Goal: Complete application form: Complete application form

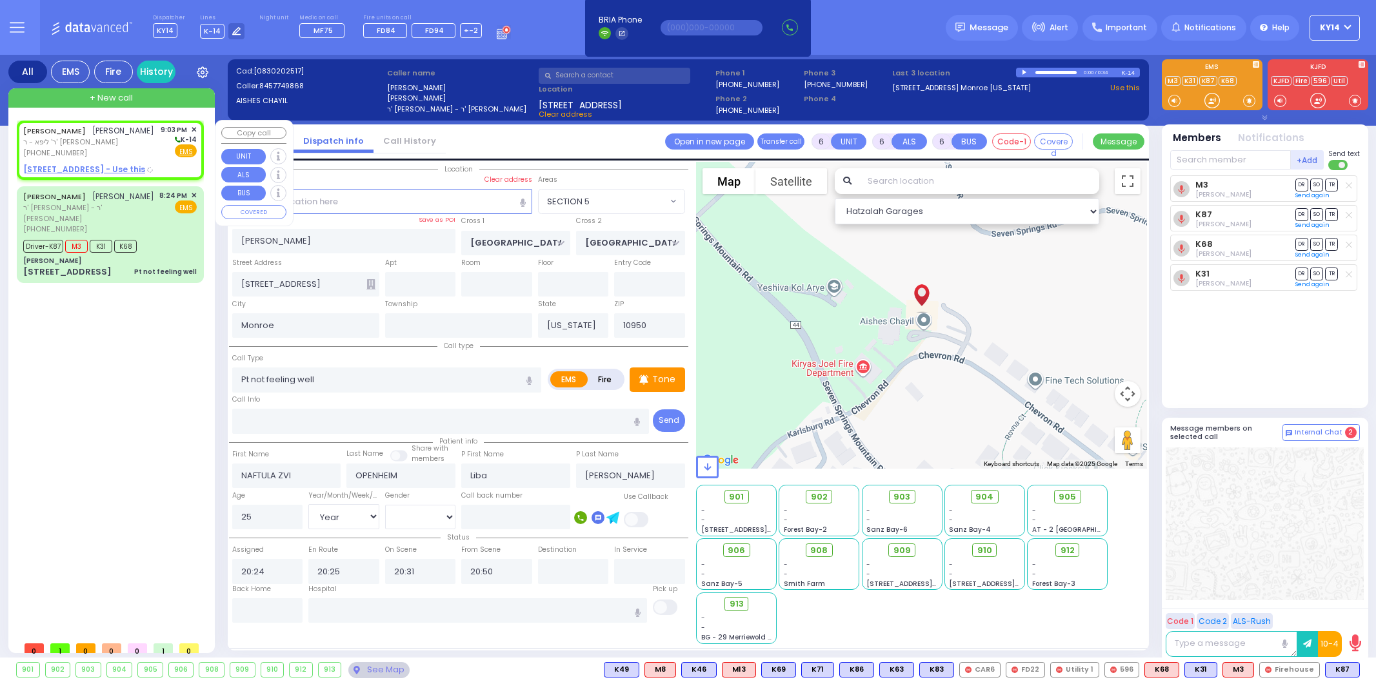
select select "SECTION 5"
select select "Year"
select select "[DEMOGRAPHIC_DATA]"
type input "2"
type input "1"
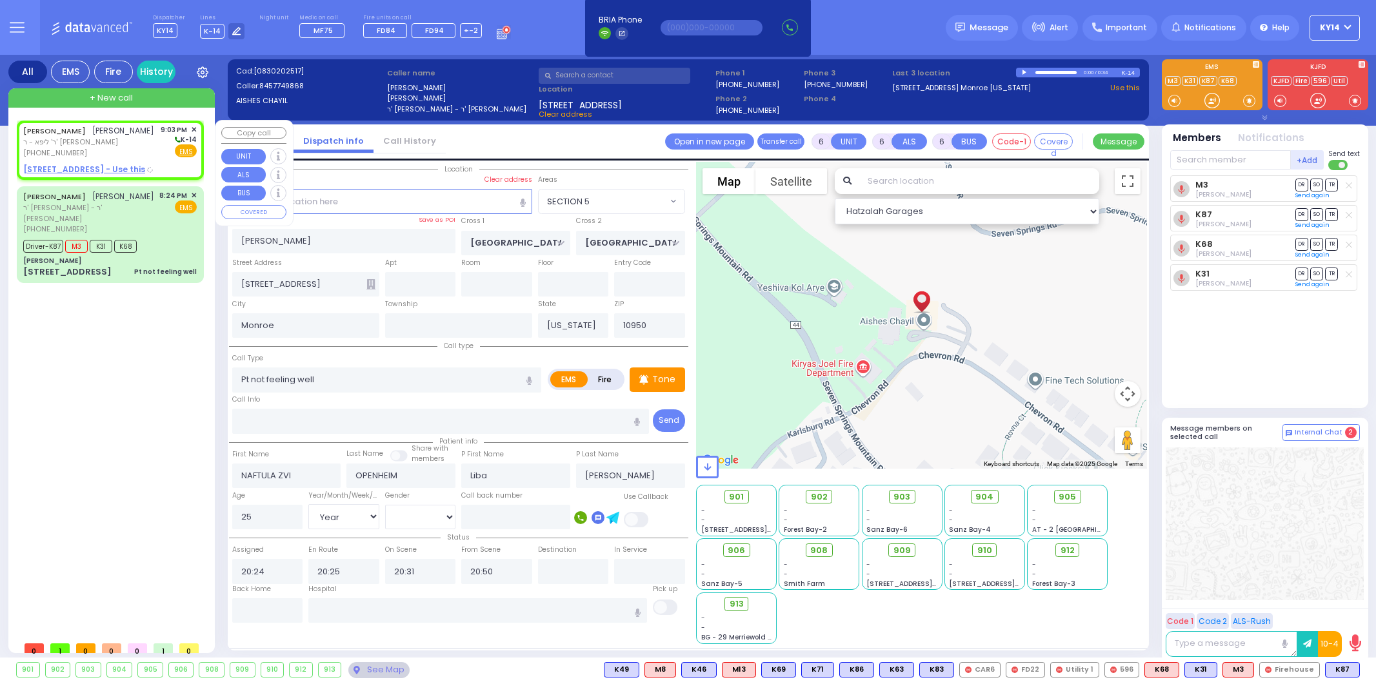
type input "1"
select select
radio input "true"
type input "PINCHUS"
type input "GROSS"
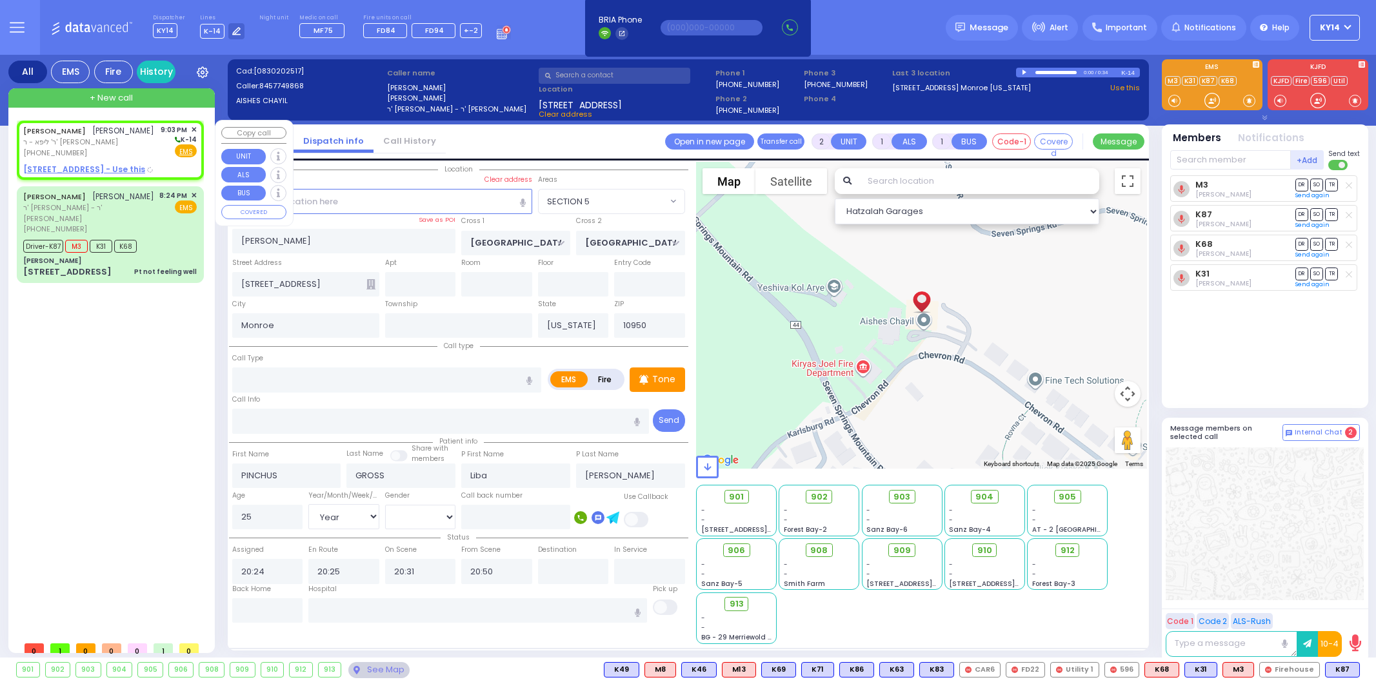
select select
type input "21:03"
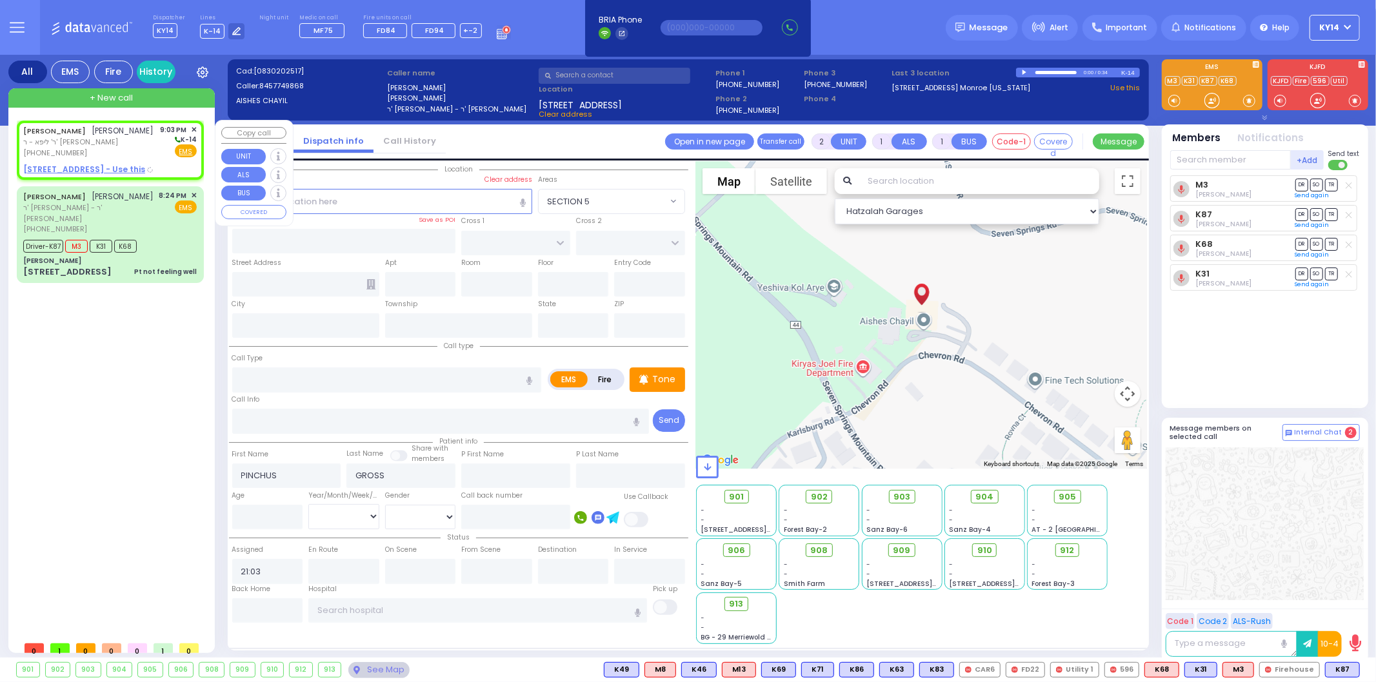
select select "Hatzalah Garages"
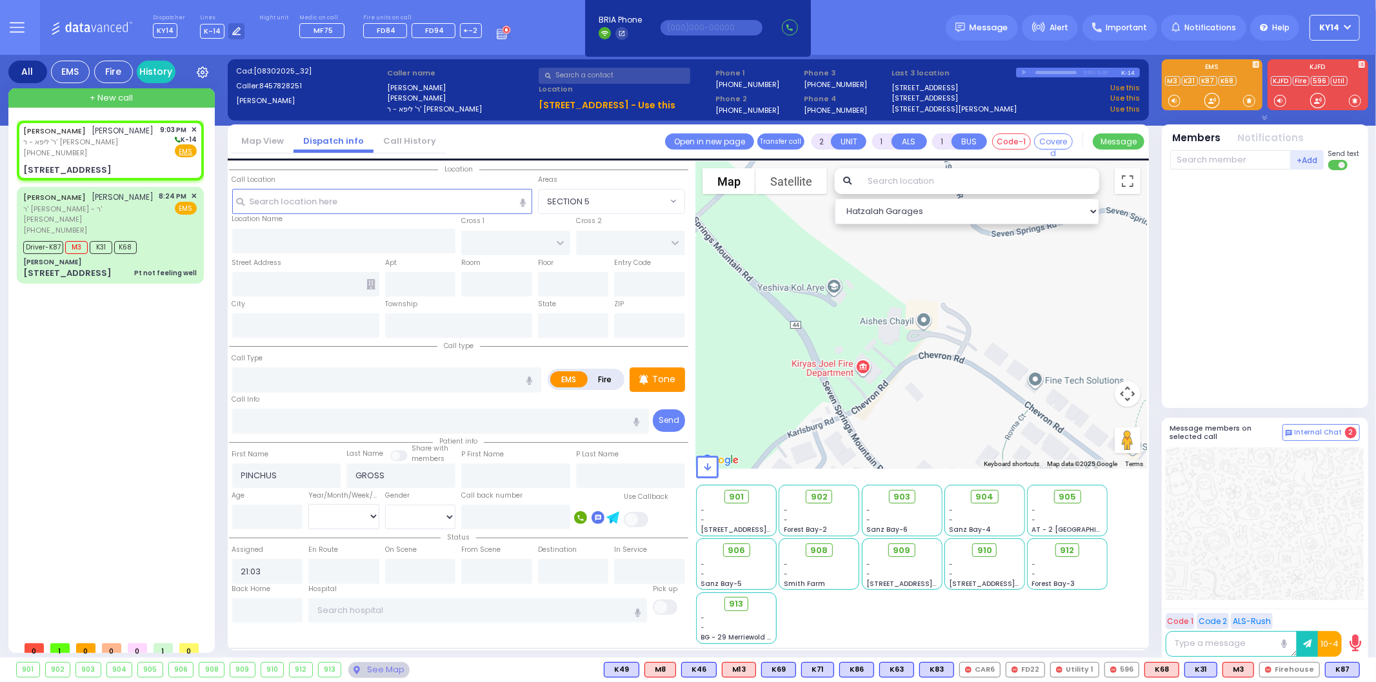
select select
radio input "true"
select select
select select "Hatzalah Garages"
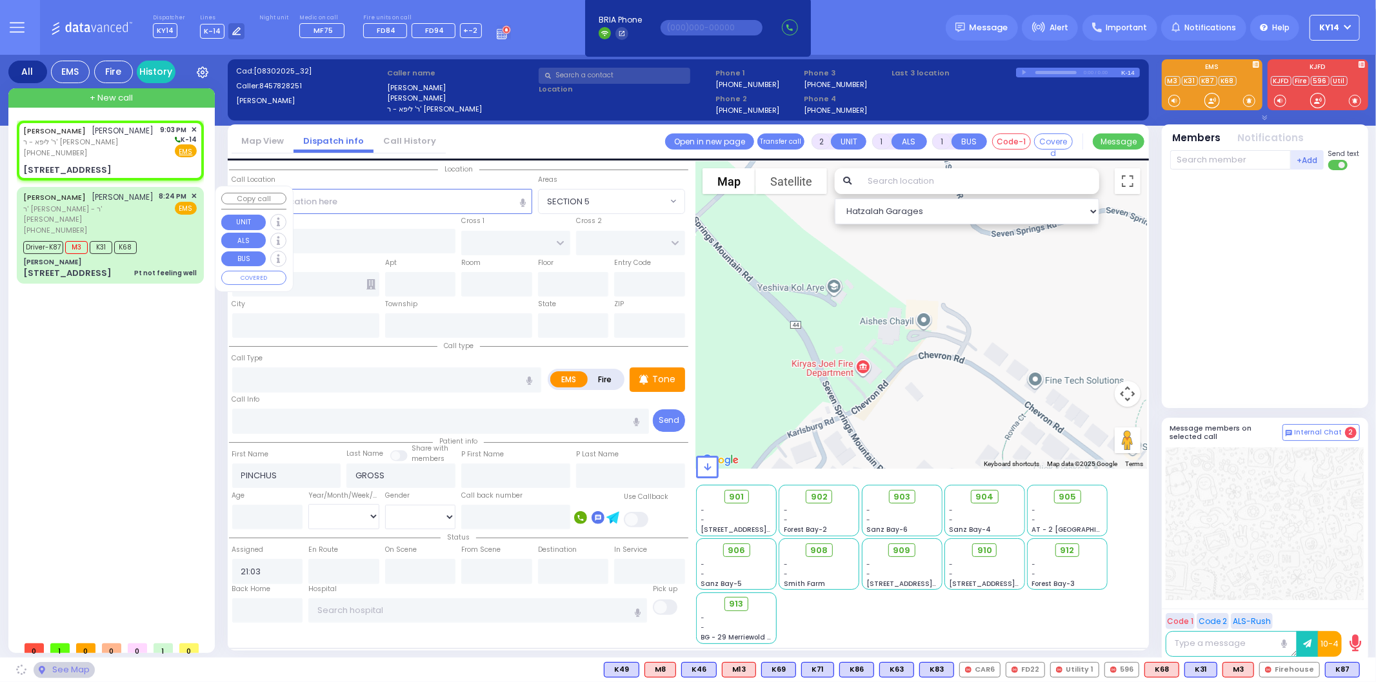
type input "RUZHIN RD"
type input "[STREET_ADDRESS]"
type input "301"
type input "[PERSON_NAME]"
type input "[US_STATE]"
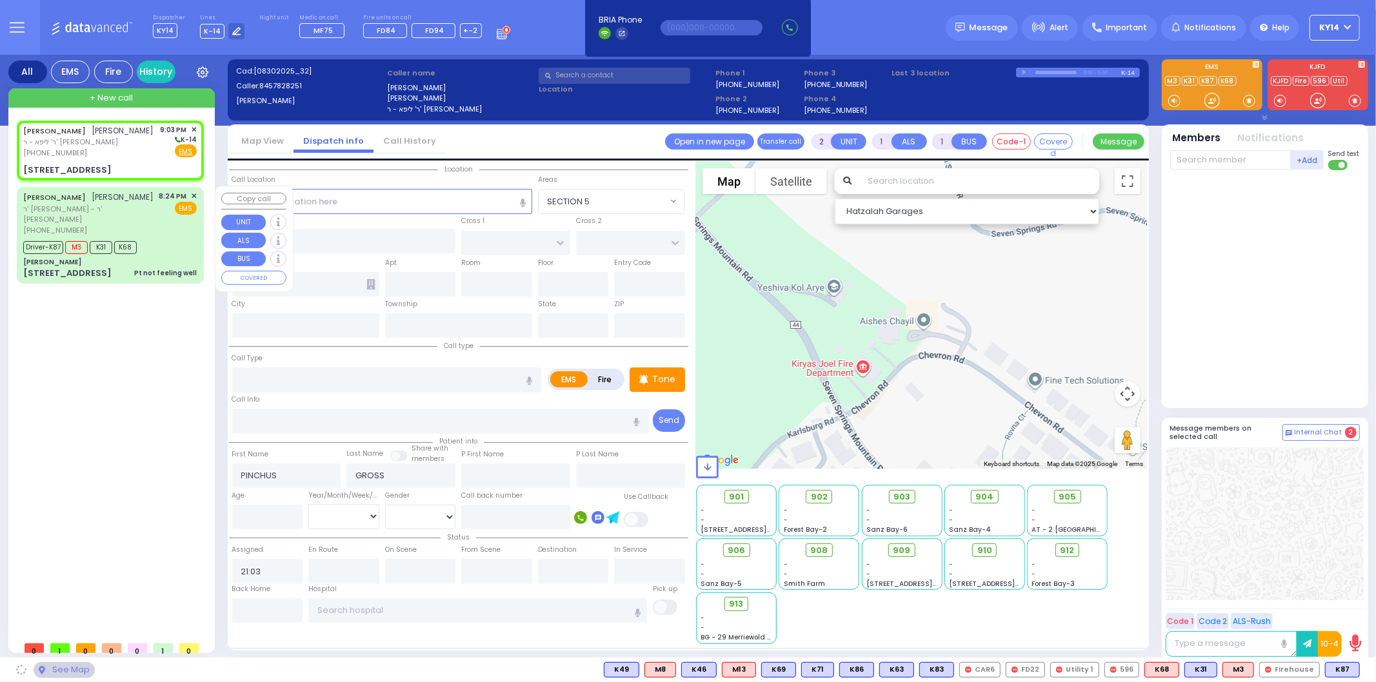
type input "10950"
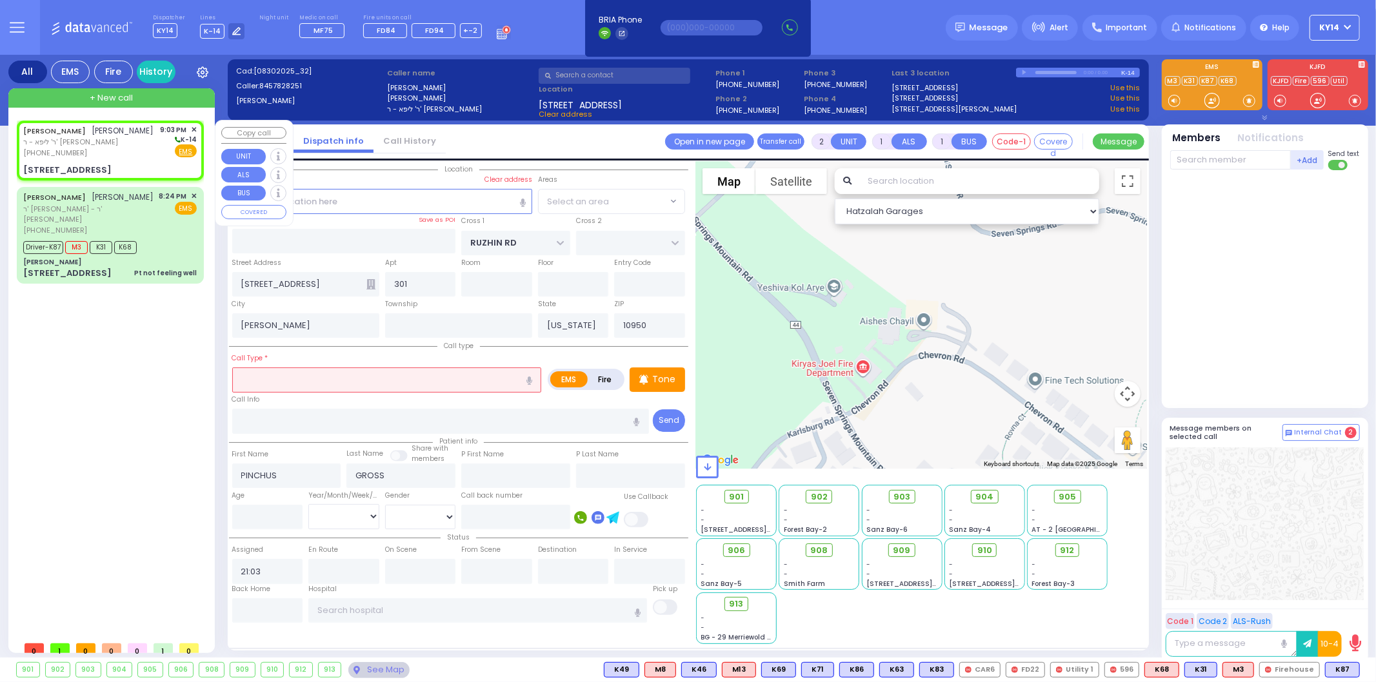
select select "ATZEI TAMURIM"
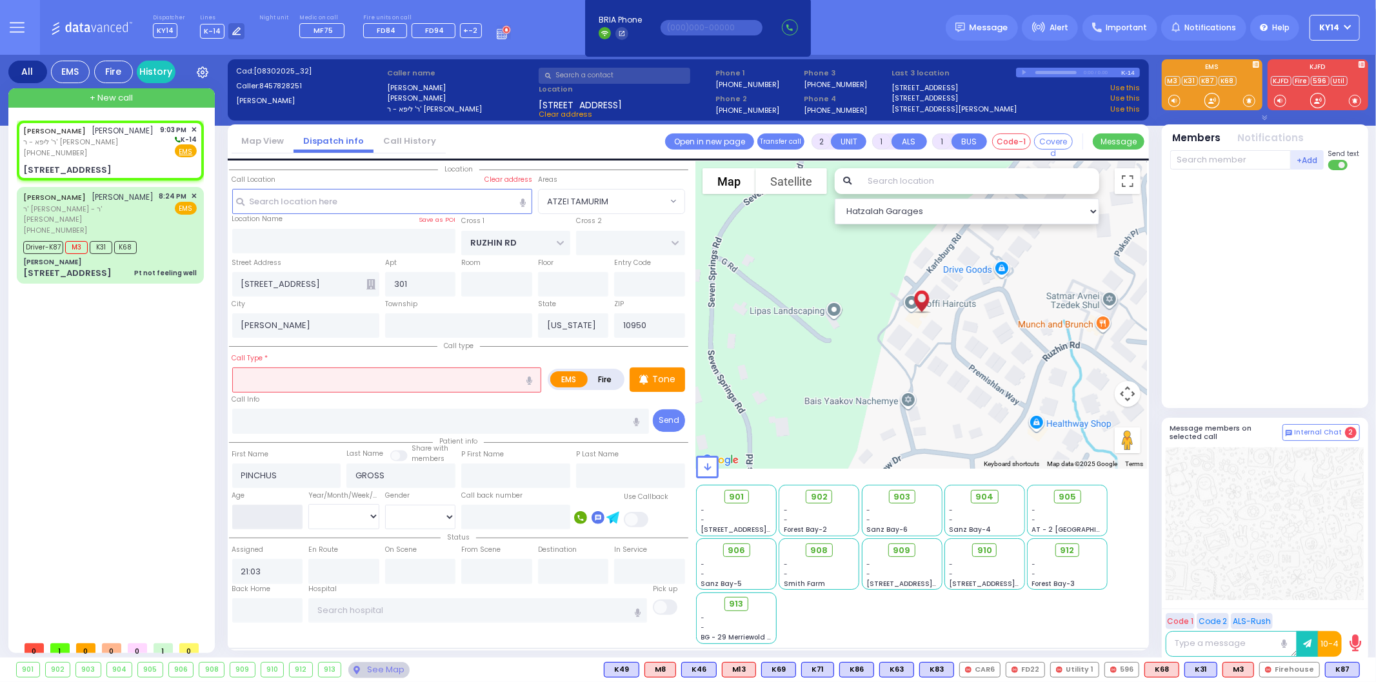
click at [271, 521] on input "number" at bounding box center [267, 517] width 71 height 25
type input "55"
click at [330, 518] on select "Year Month Week Day" at bounding box center [343, 516] width 71 height 25
select select
radio input "true"
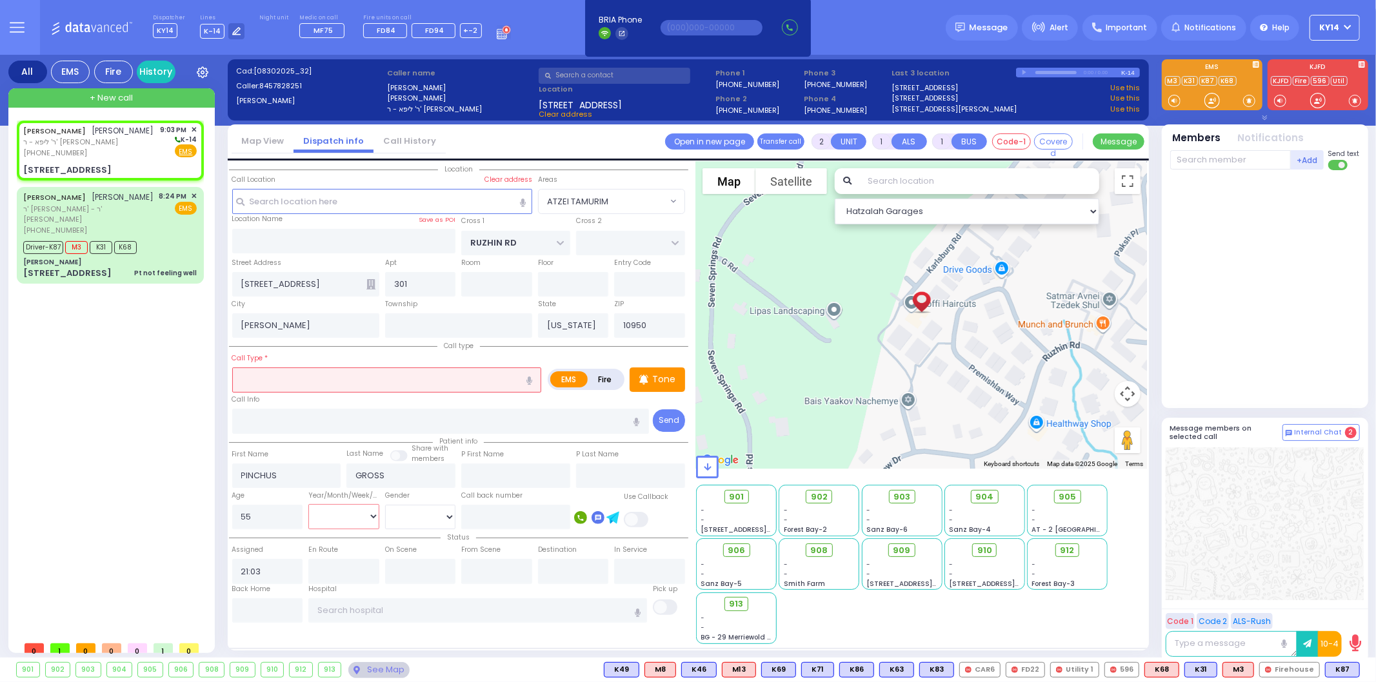
select select
select select "Hatzalah Garages"
select select "ATZEI TAMURIM"
select select "Year"
click at [308, 504] on select "Year Month Week Day" at bounding box center [343, 516] width 71 height 25
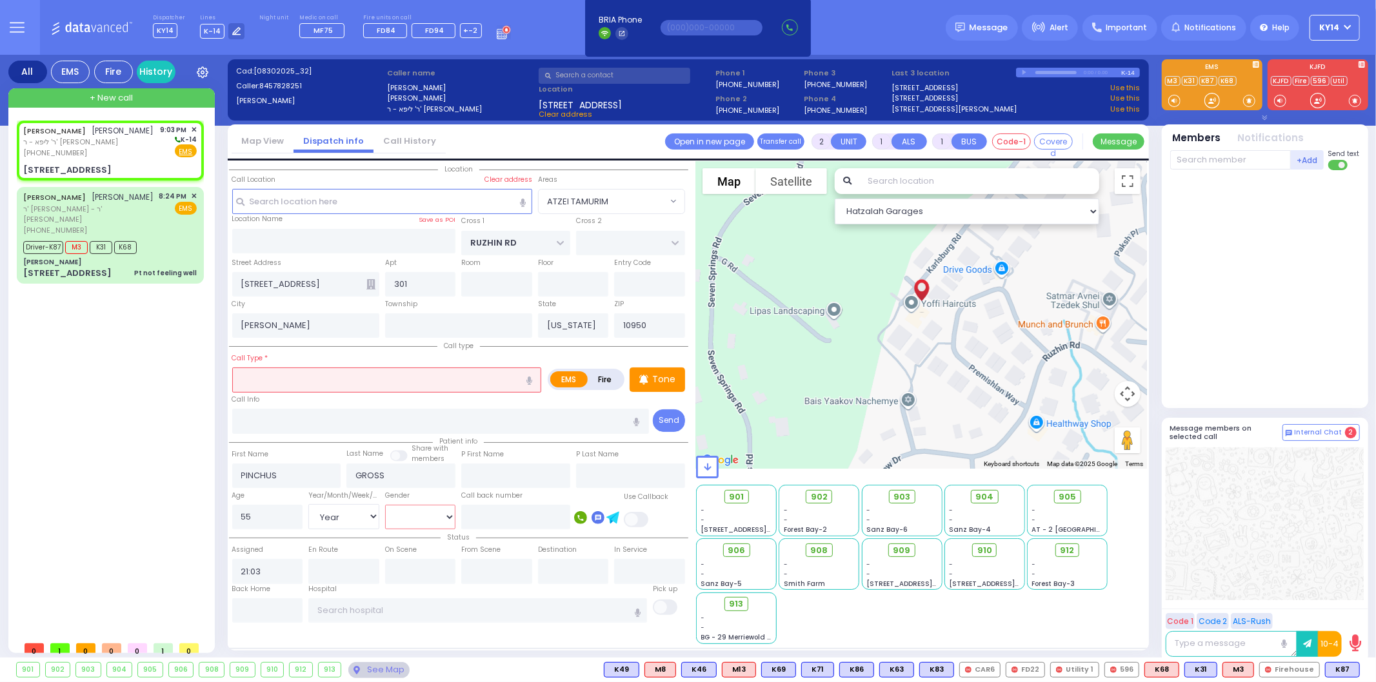
click at [428, 505] on select "[DEMOGRAPHIC_DATA] [DEMOGRAPHIC_DATA]" at bounding box center [420, 517] width 71 height 25
select select
radio input "true"
select select "Year"
select select "Hatzalah Garages"
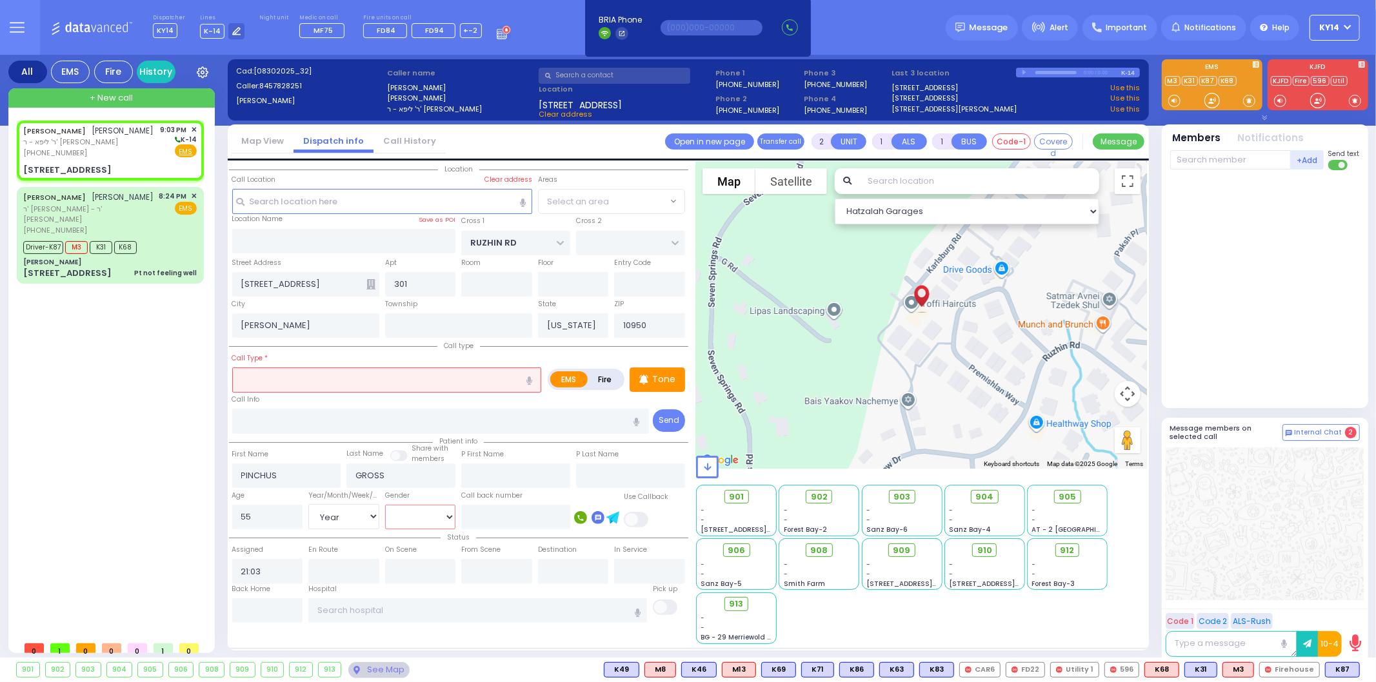
select select "ATZEI TAMURIM"
select select "[DEMOGRAPHIC_DATA]"
click at [385, 505] on select "[DEMOGRAPHIC_DATA] [DEMOGRAPHIC_DATA]" at bounding box center [420, 517] width 71 height 25
select select
radio input "true"
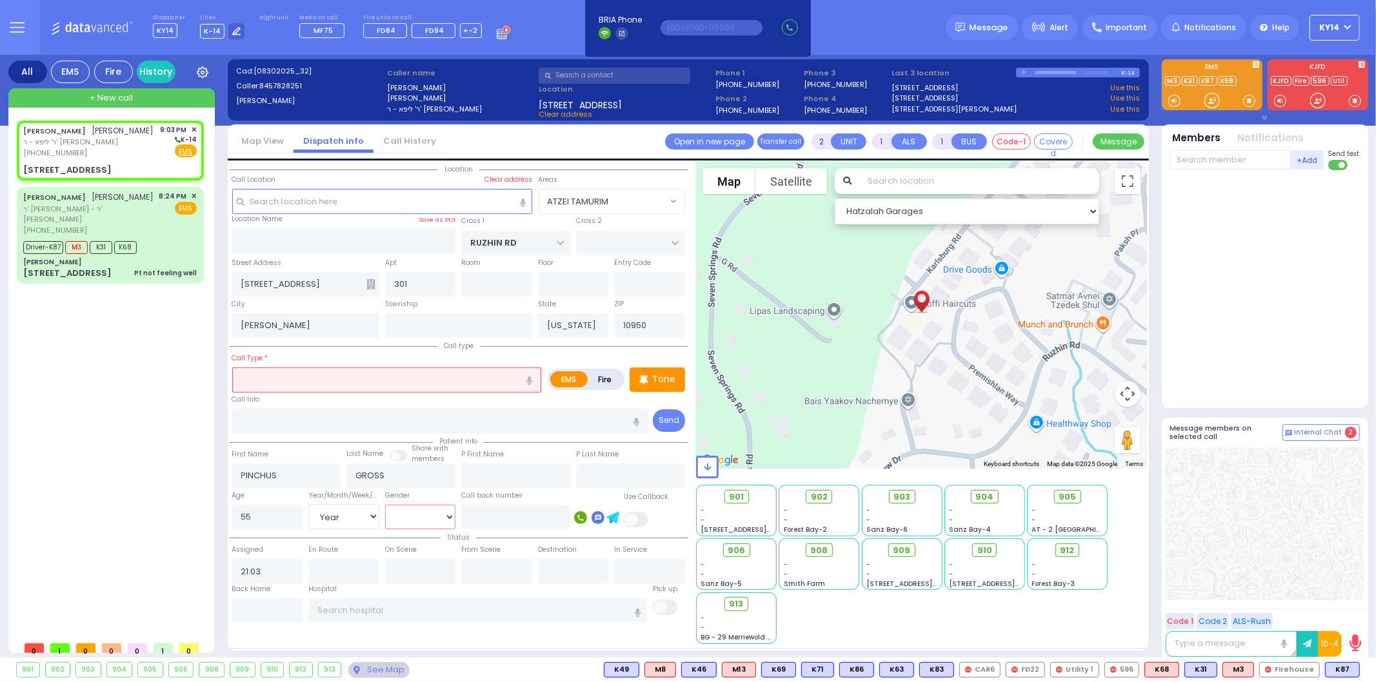
select select "Year"
select select "[DEMOGRAPHIC_DATA]"
select select "Hatzalah Garages"
select select "ATZEI TAMURIM"
click at [391, 385] on input "text" at bounding box center [387, 380] width 310 height 25
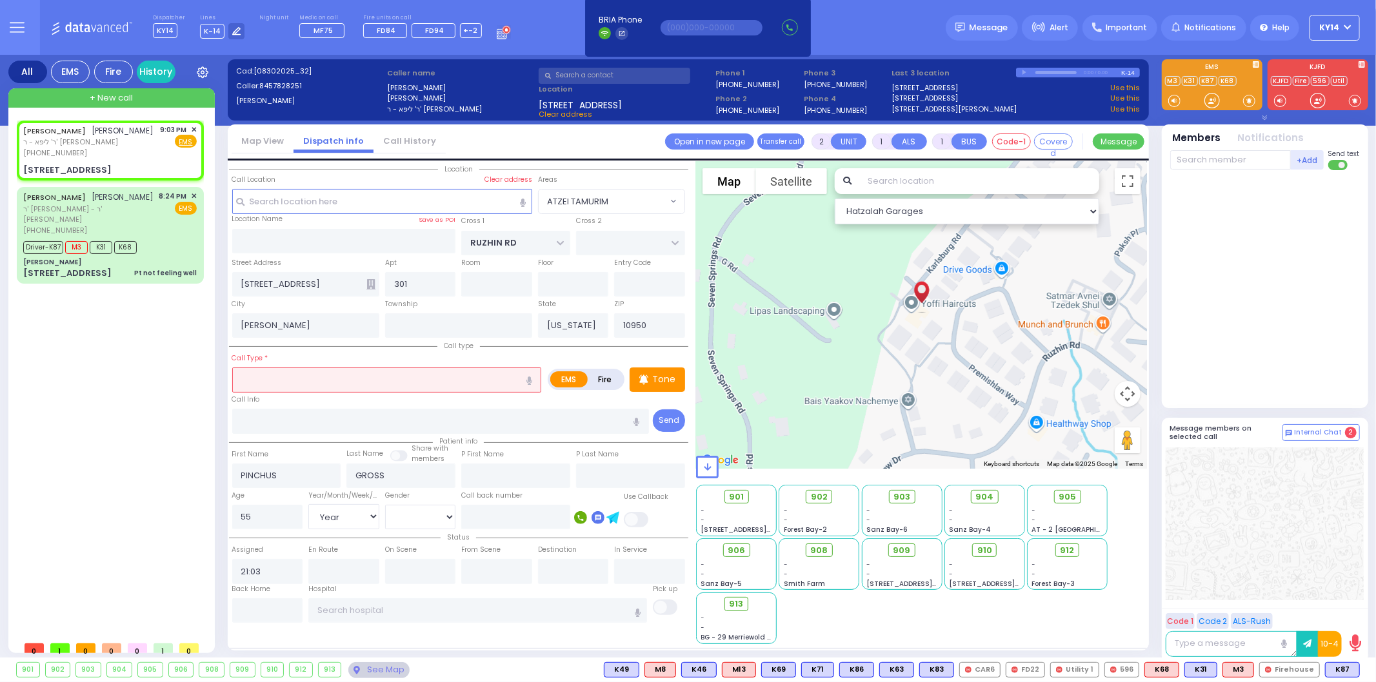
select select
radio input "true"
select select "Year"
select select "[DEMOGRAPHIC_DATA]"
select select "Hatzalah Garages"
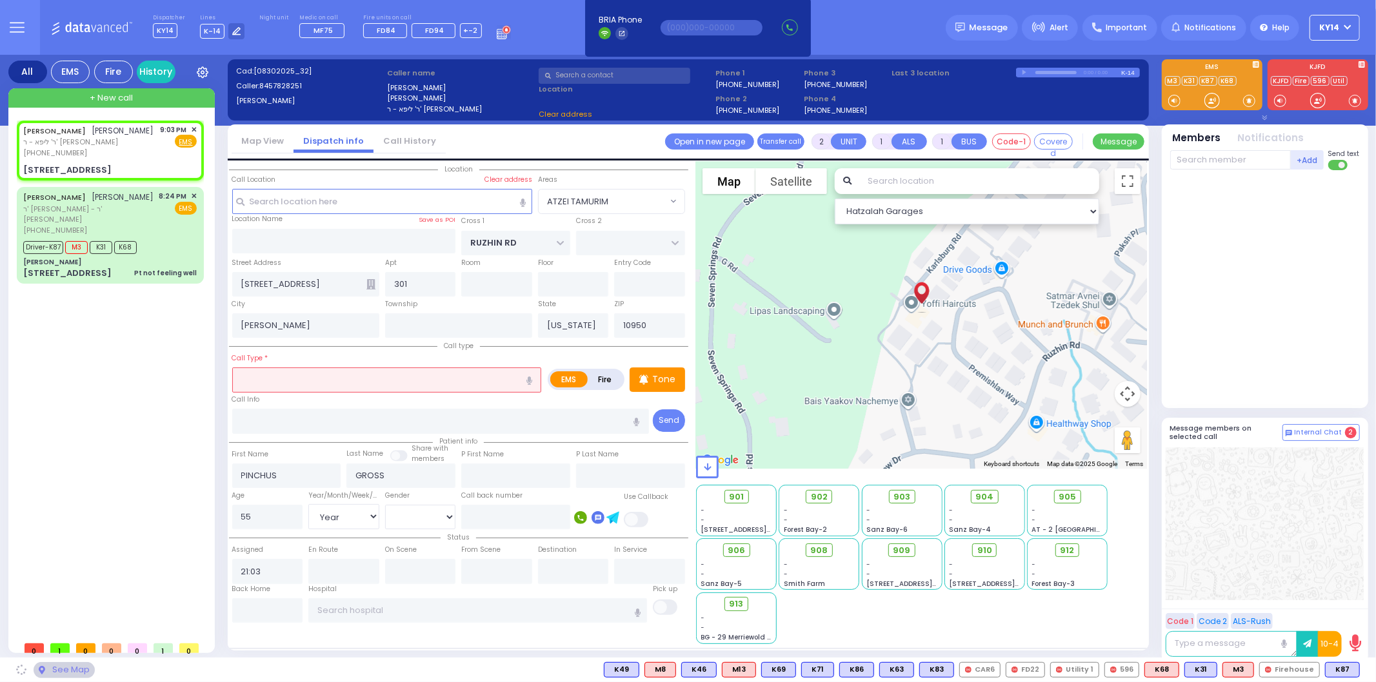
select select "ATZEI TAMURIM"
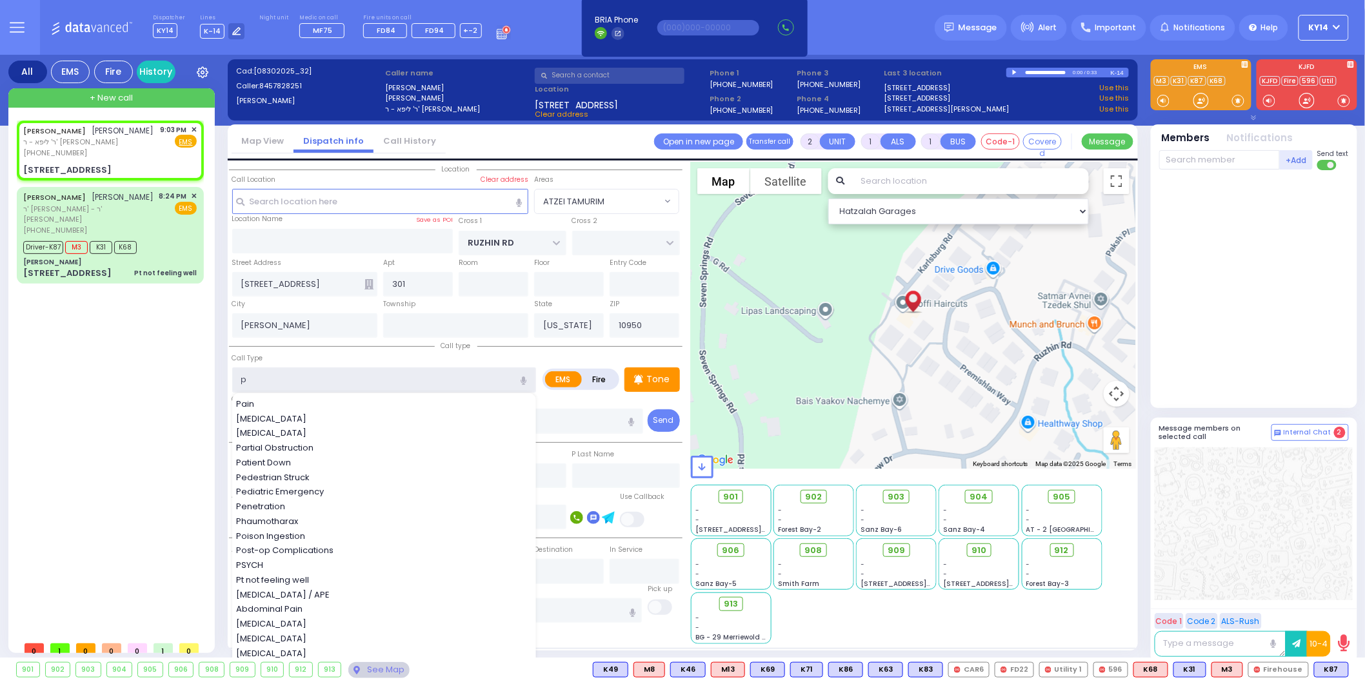
type input "pt"
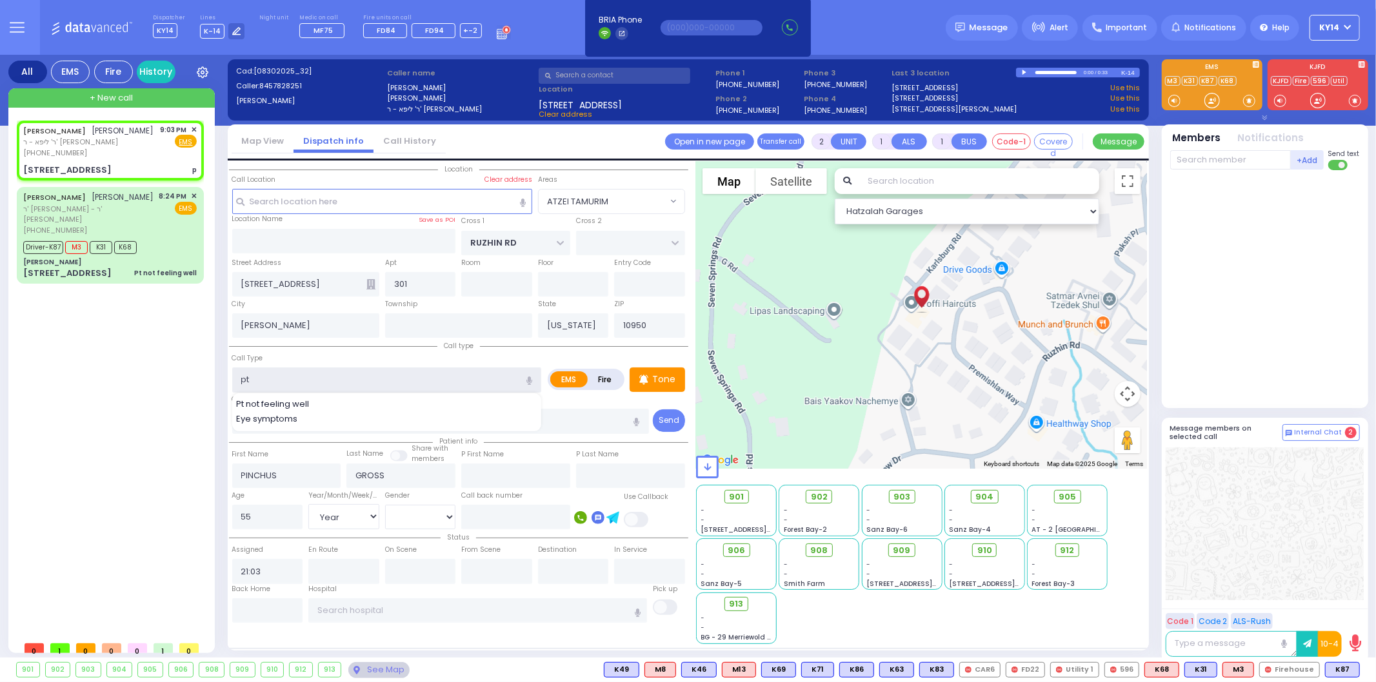
select select
radio input "true"
select select "Year"
select select "[DEMOGRAPHIC_DATA]"
select select "Hatzalah Garages"
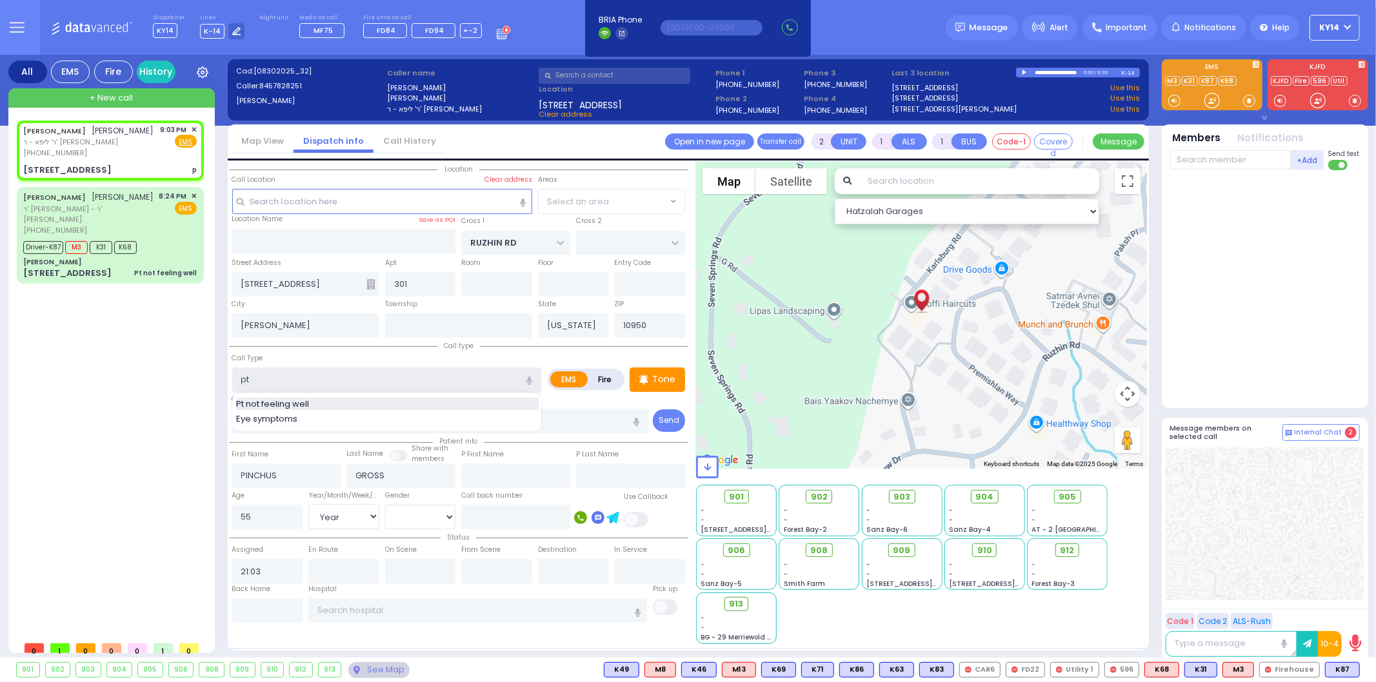
select select "ATZEI TAMURIM"
click at [280, 398] on span "Pt not feeling well" at bounding box center [274, 404] width 77 height 13
type input "Pt not feeling well"
type input "1"
type input "0"
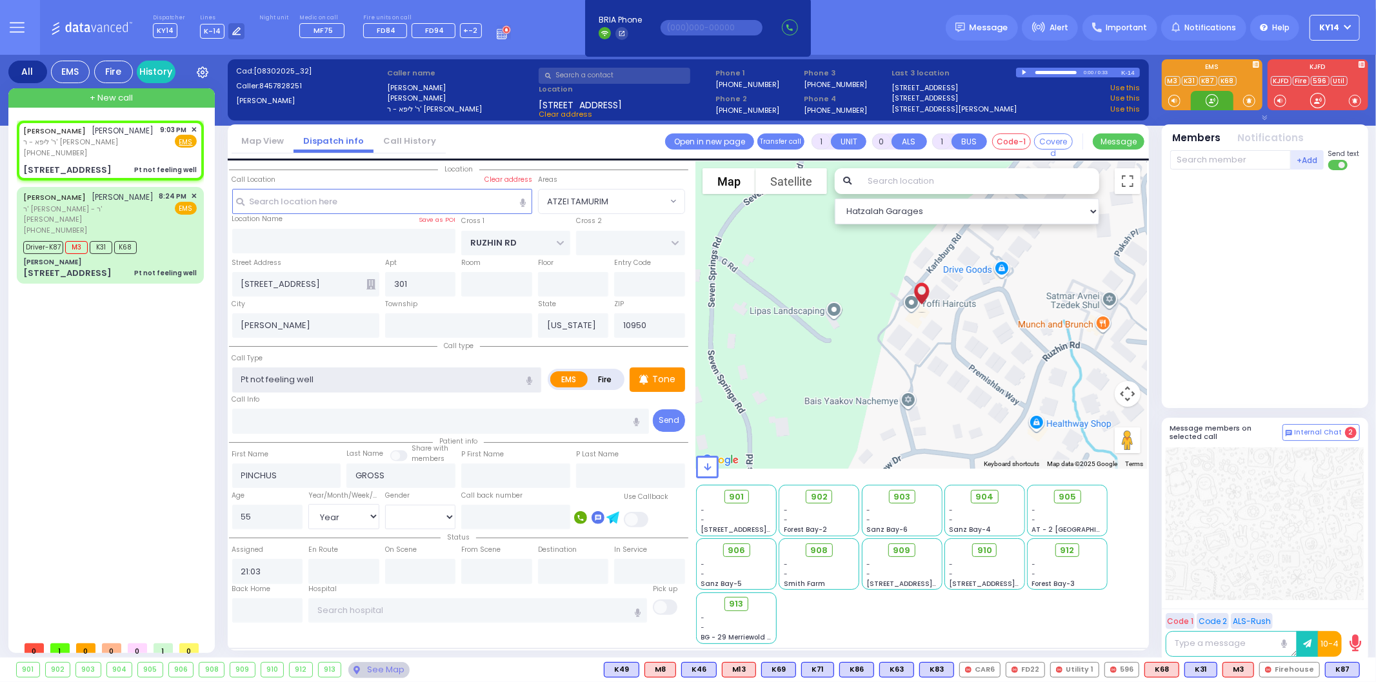
select select
radio input "true"
select select "Year"
select select "[DEMOGRAPHIC_DATA]"
select select "Hatzalah Garages"
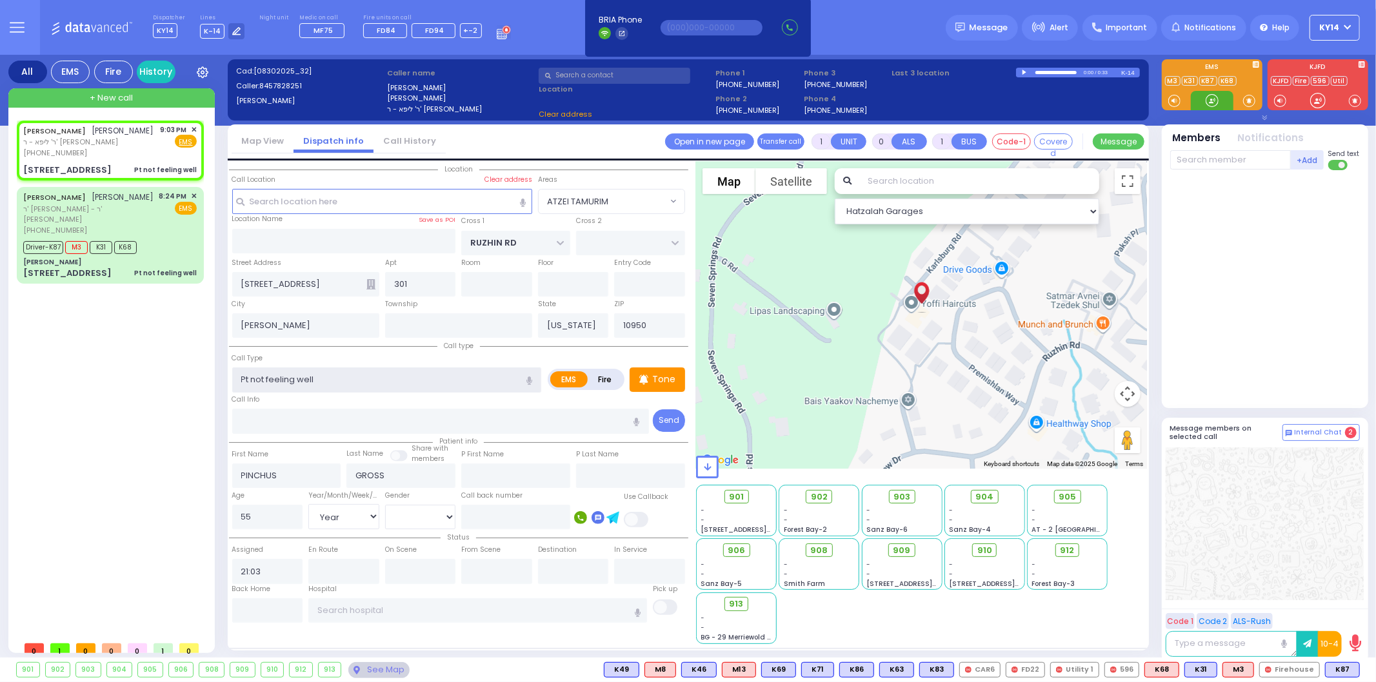
select select "ATZEI TAMURIM"
click at [119, 204] on div "[PERSON_NAME] [PERSON_NAME]" at bounding box center [88, 197] width 131 height 13
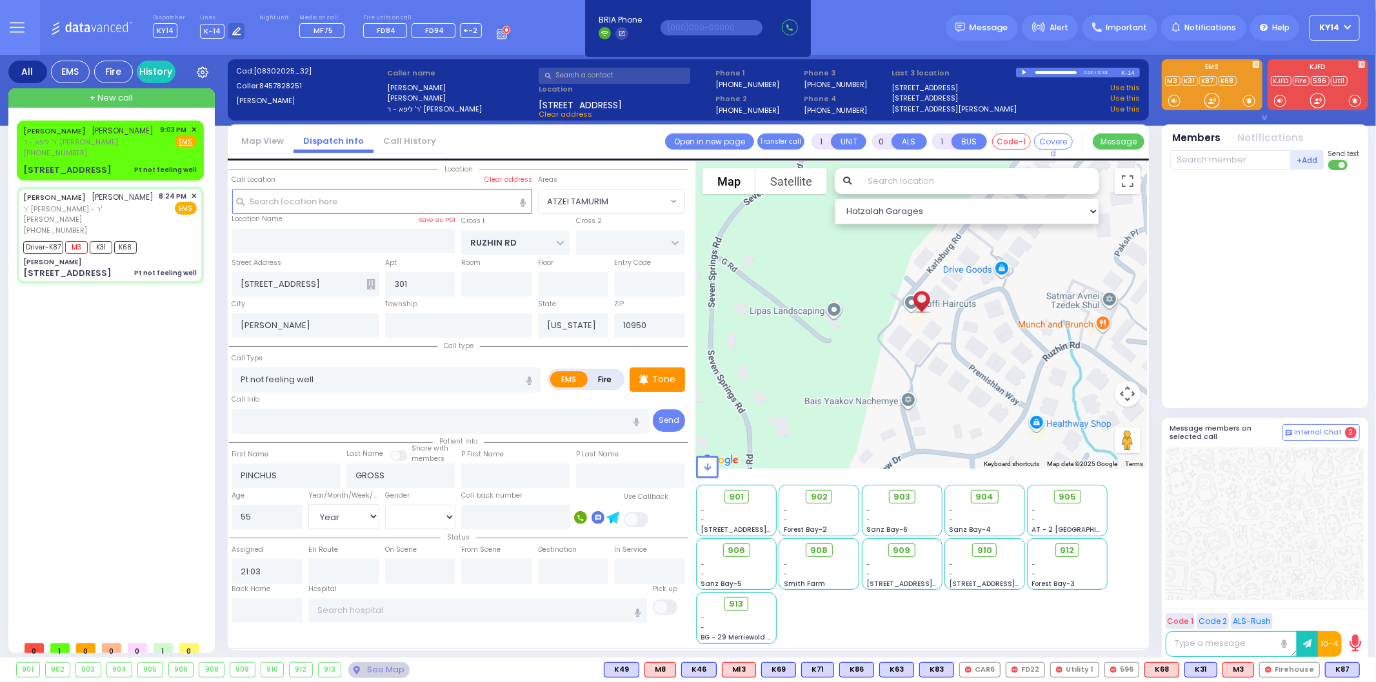
type input "6"
select select
radio input "true"
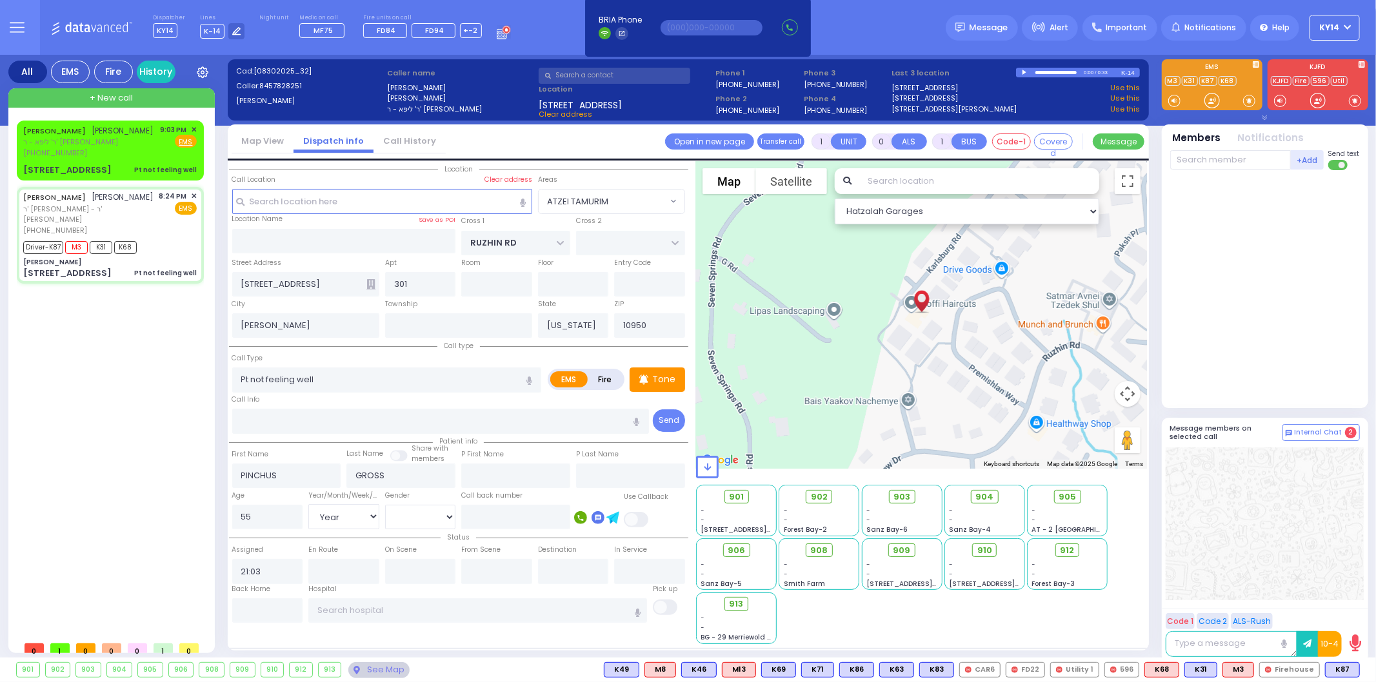
type input "NAFTULA ZVI"
type input "OPENHEIM"
type input "Liba"
type input "[PERSON_NAME]"
type input "25"
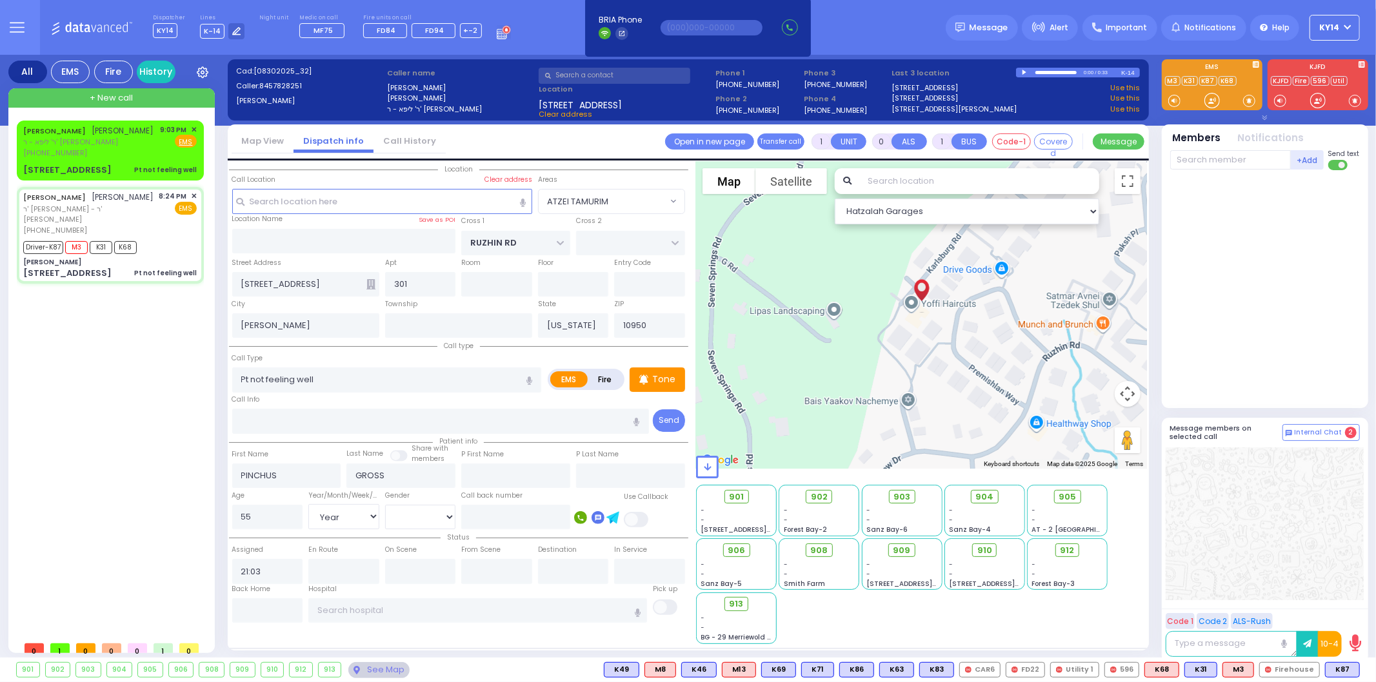
select select "Year"
select select "[DEMOGRAPHIC_DATA]"
type input "20:24"
type input "20:25"
type input "20:31"
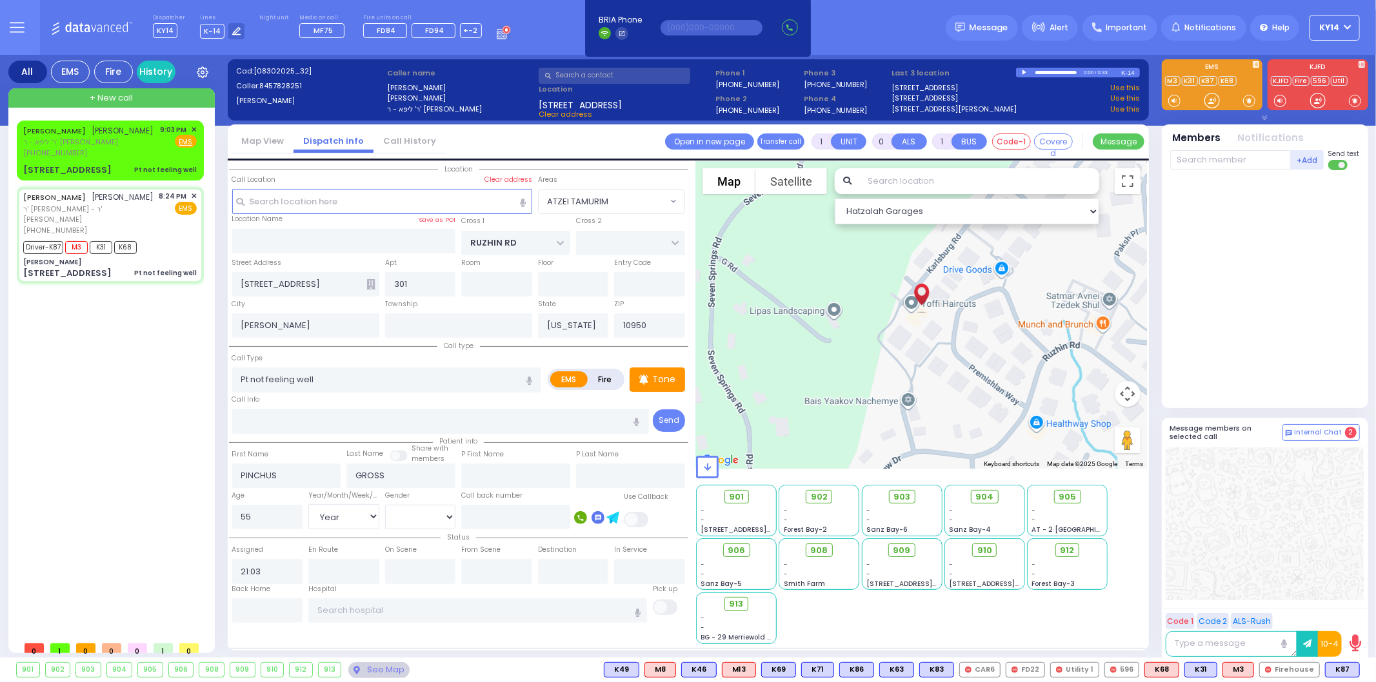
type input "20:50"
select select "Hatzalah Garages"
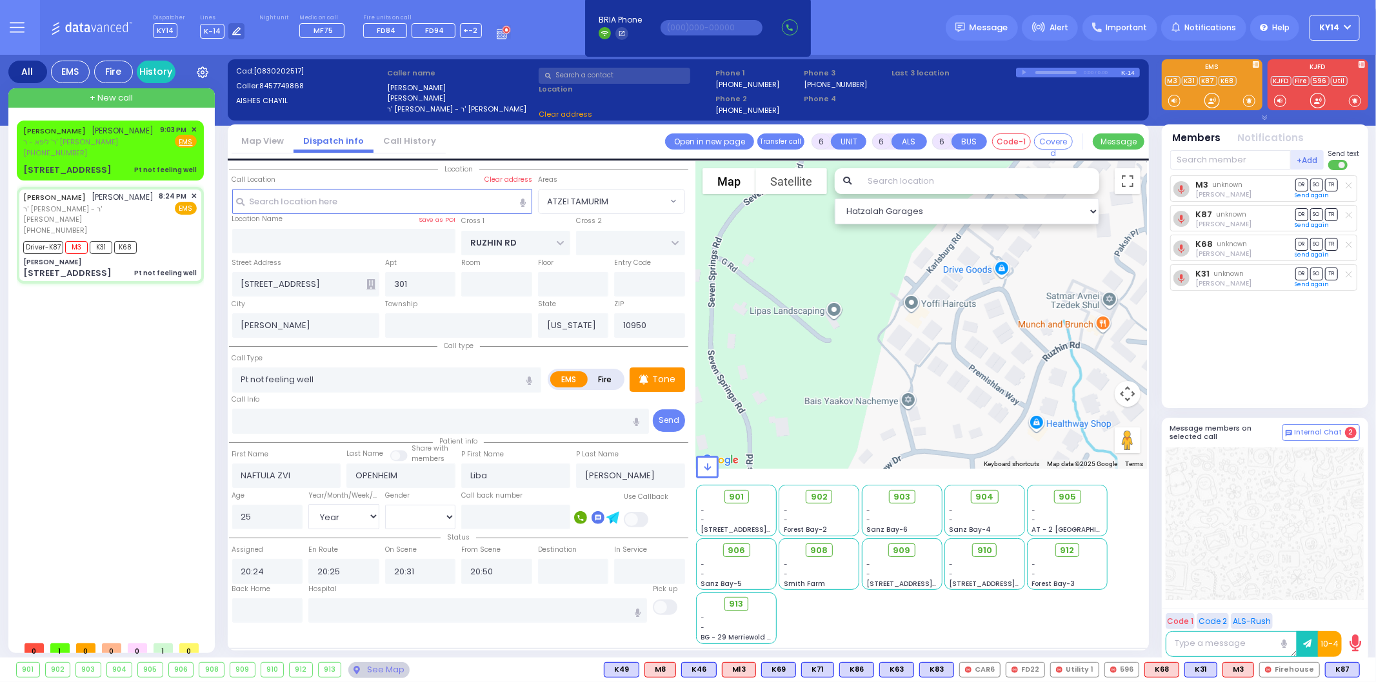
type input "[PERSON_NAME]"
type input "[GEOGRAPHIC_DATA]"
type input "[STREET_ADDRESS]"
type input "Monroe"
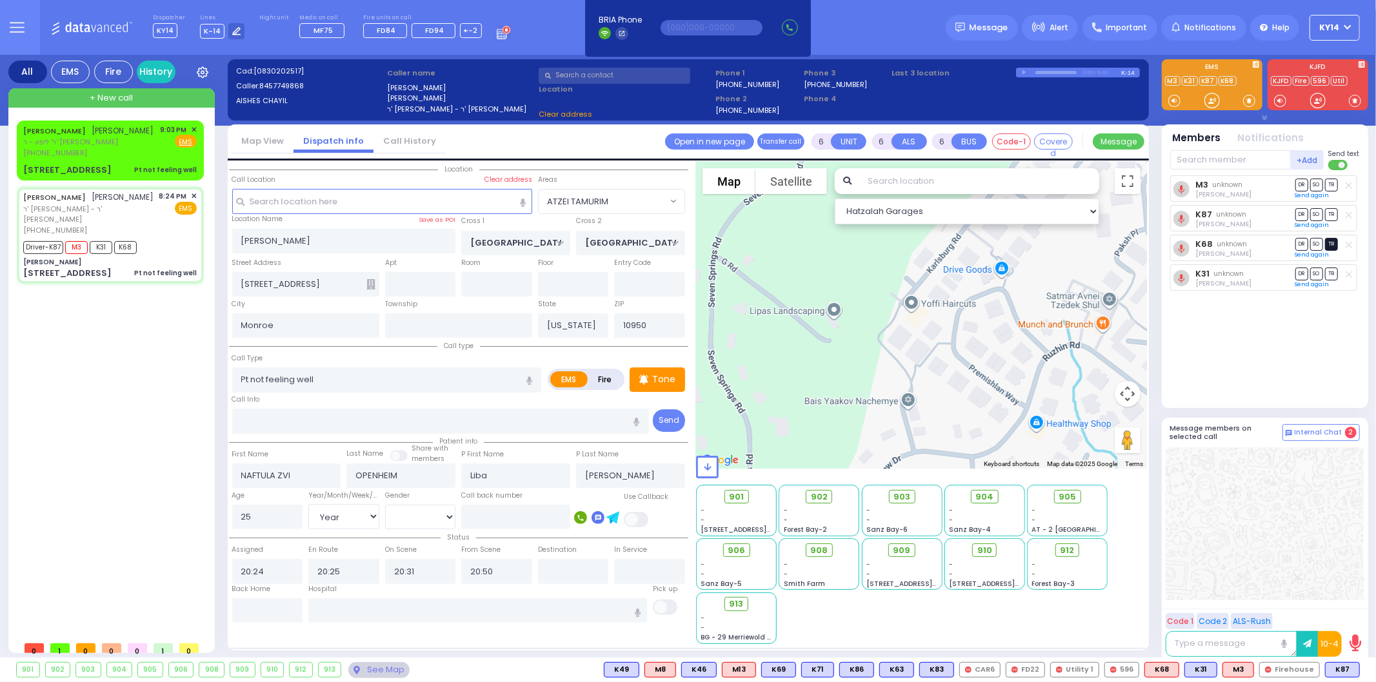
select select "SECTION 5"
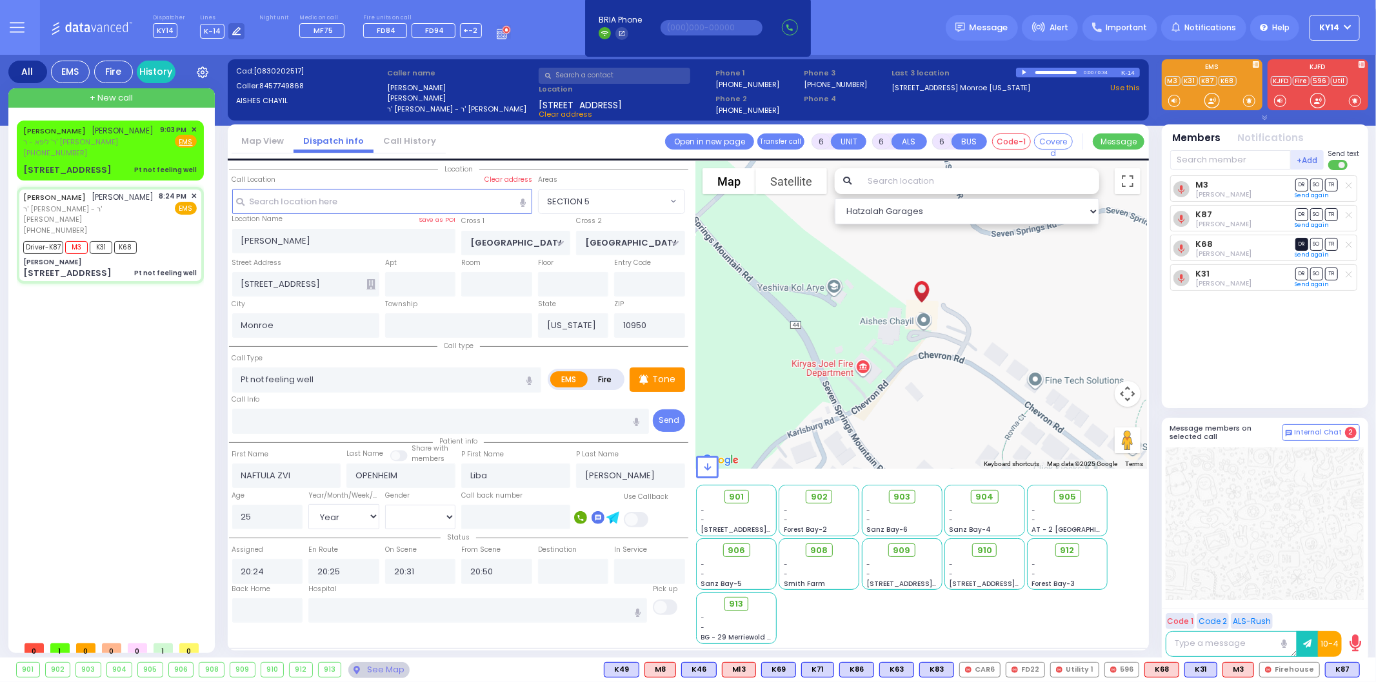
click at [1299, 244] on span "DR" at bounding box center [1301, 244] width 13 height 12
select select
radio input "true"
select select "Year"
select select "[DEMOGRAPHIC_DATA]"
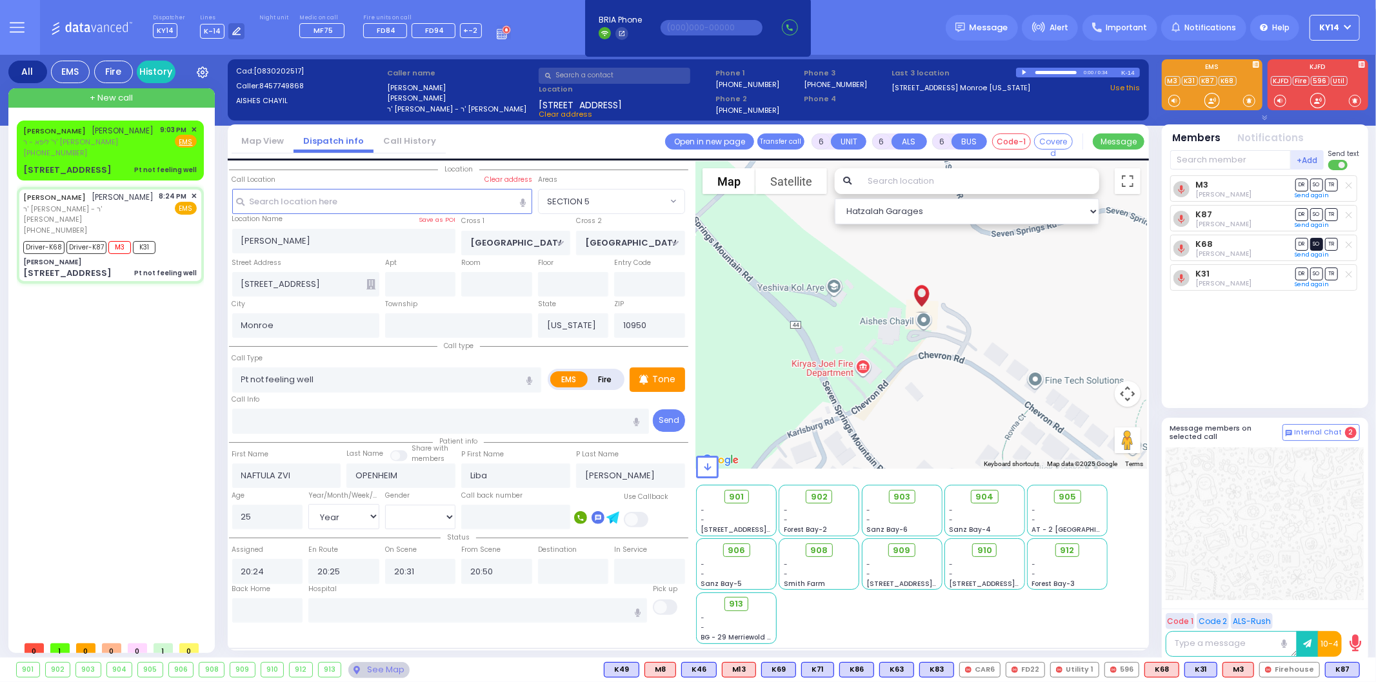
select select "Hatzalah Garages"
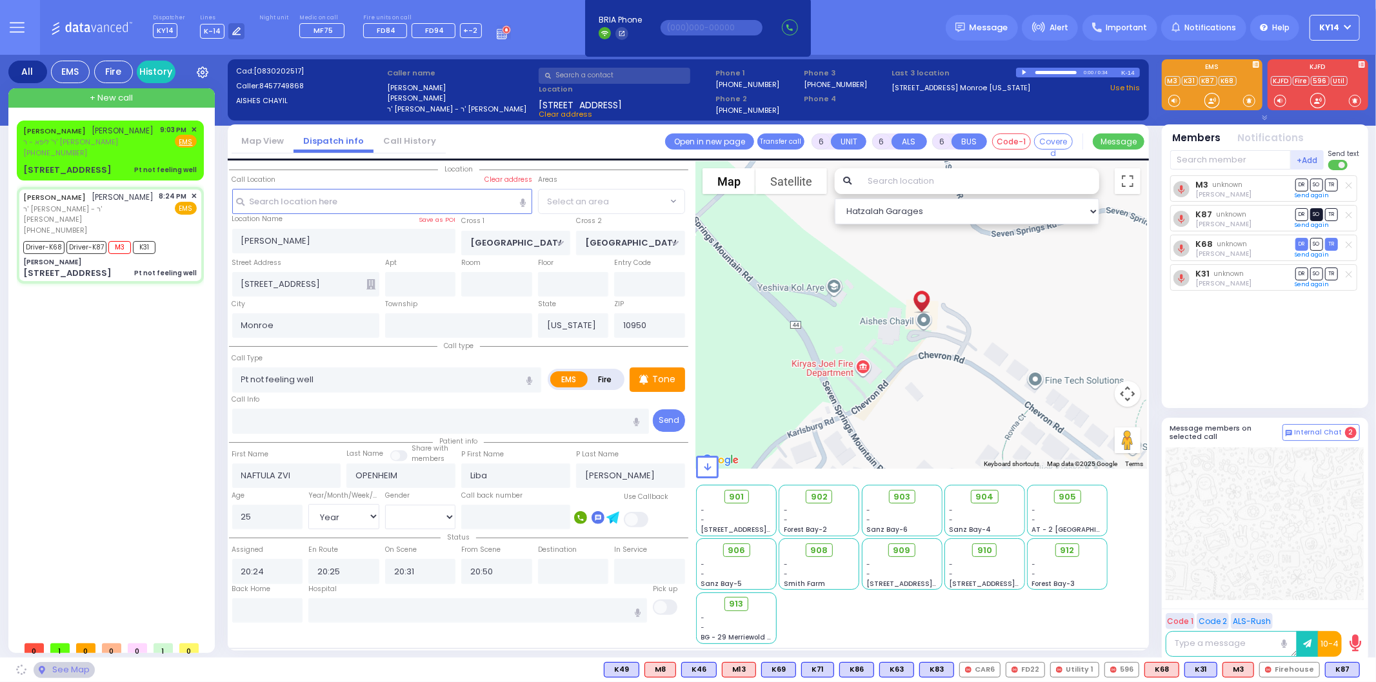
select select "SECTION 5"
click at [1297, 245] on span "DR" at bounding box center [1301, 244] width 13 height 12
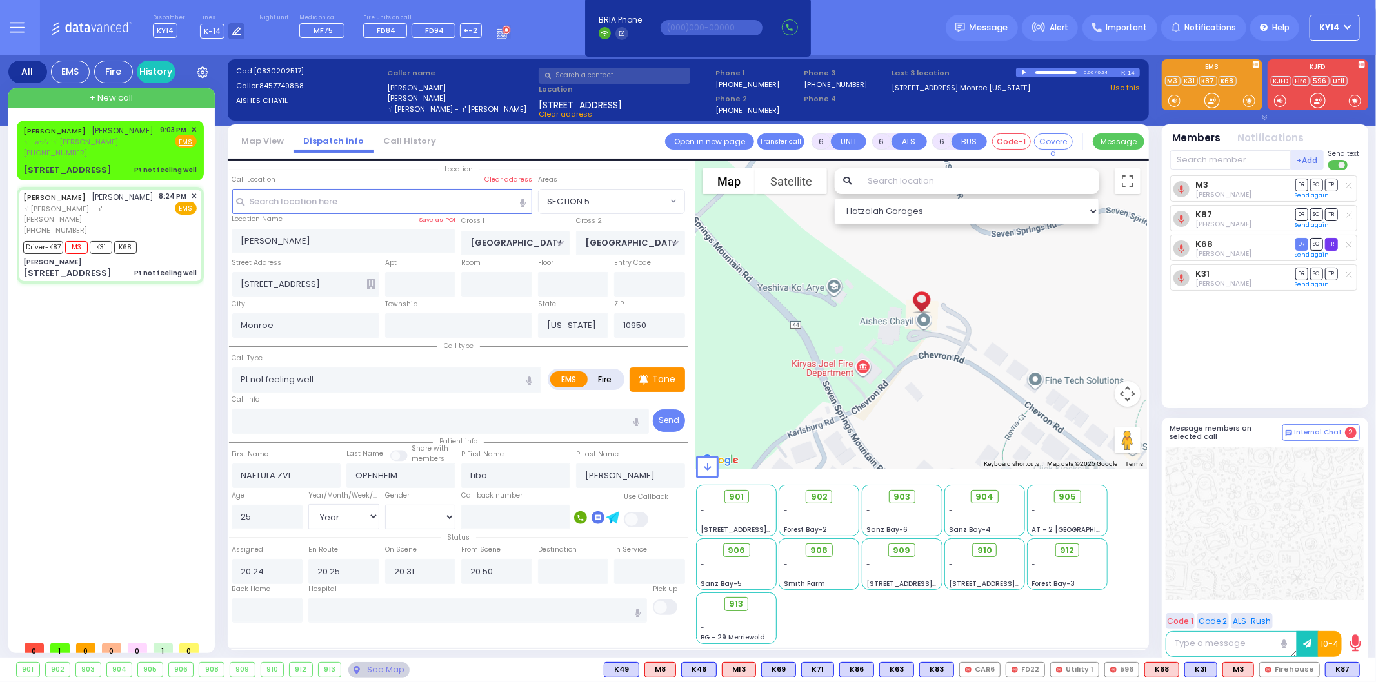
select select
radio input "true"
select select "Year"
select select "[DEMOGRAPHIC_DATA]"
select select "Hatzalah Garages"
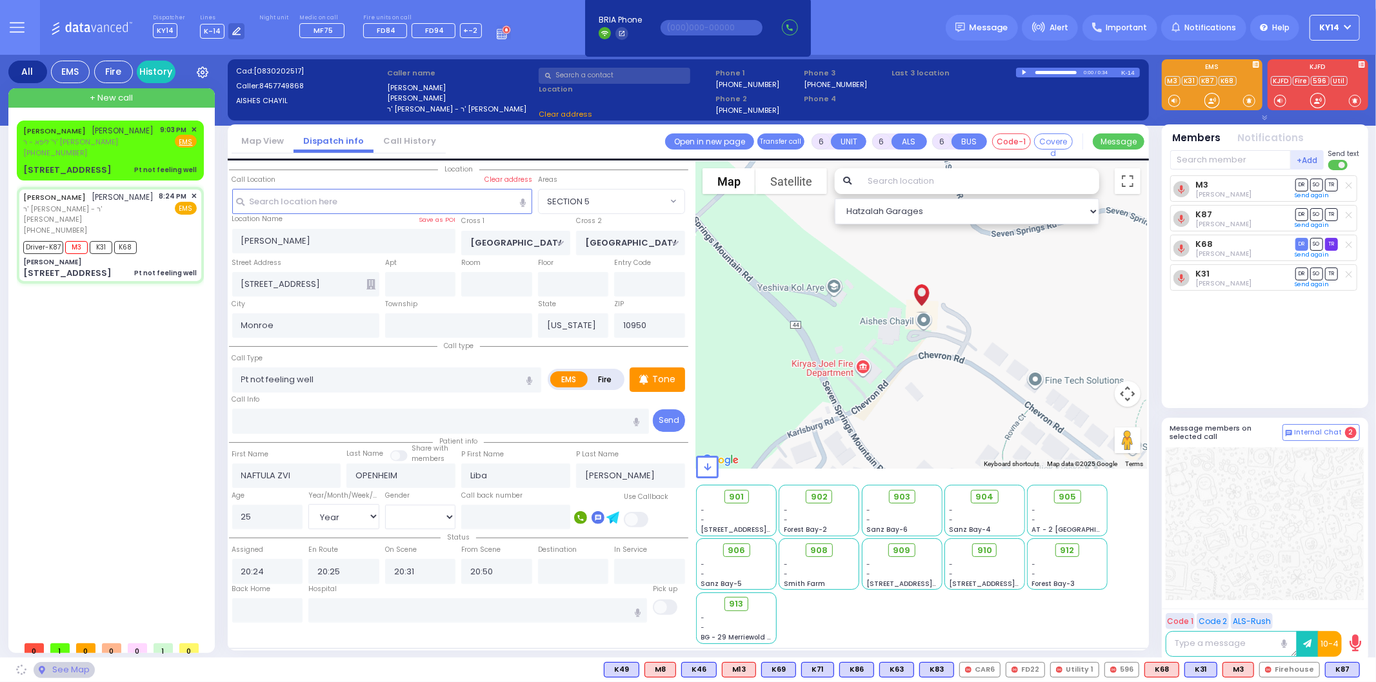
select select "SECTION 5"
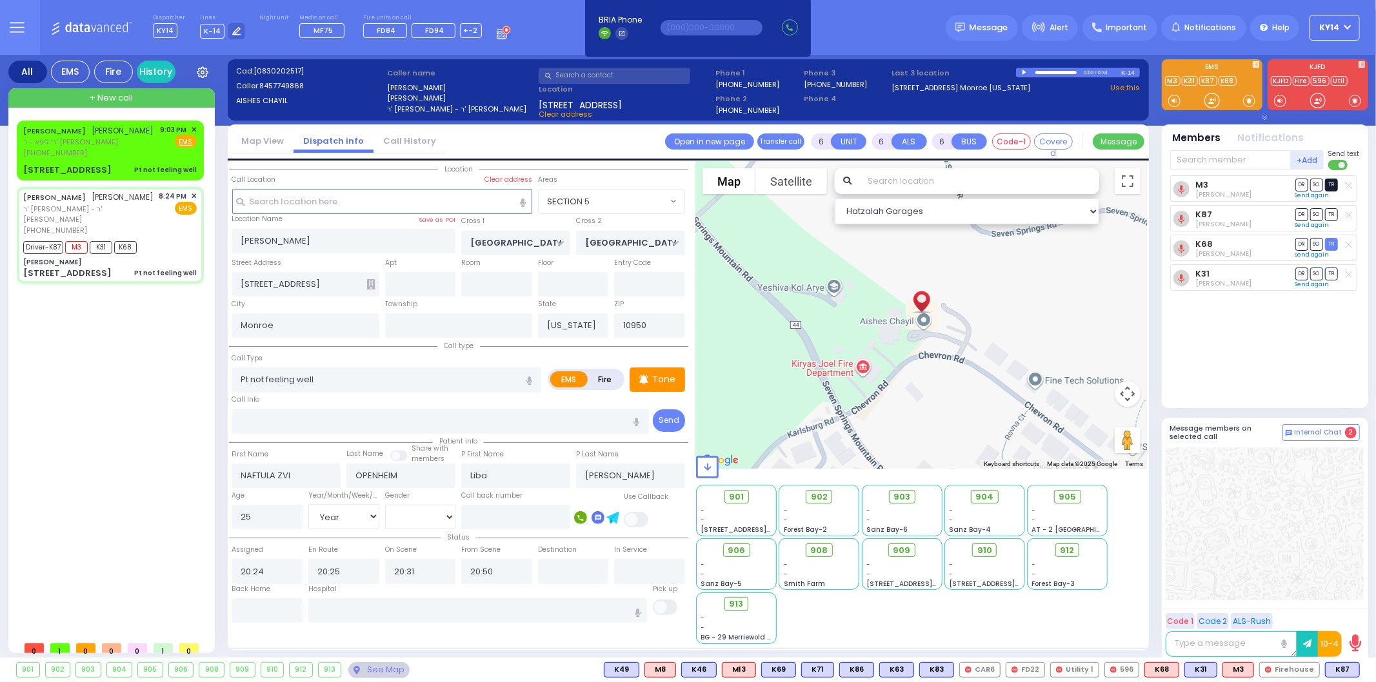
click at [1331, 186] on span "TR" at bounding box center [1331, 185] width 13 height 12
select select
radio input "true"
select select "Year"
select select "[DEMOGRAPHIC_DATA]"
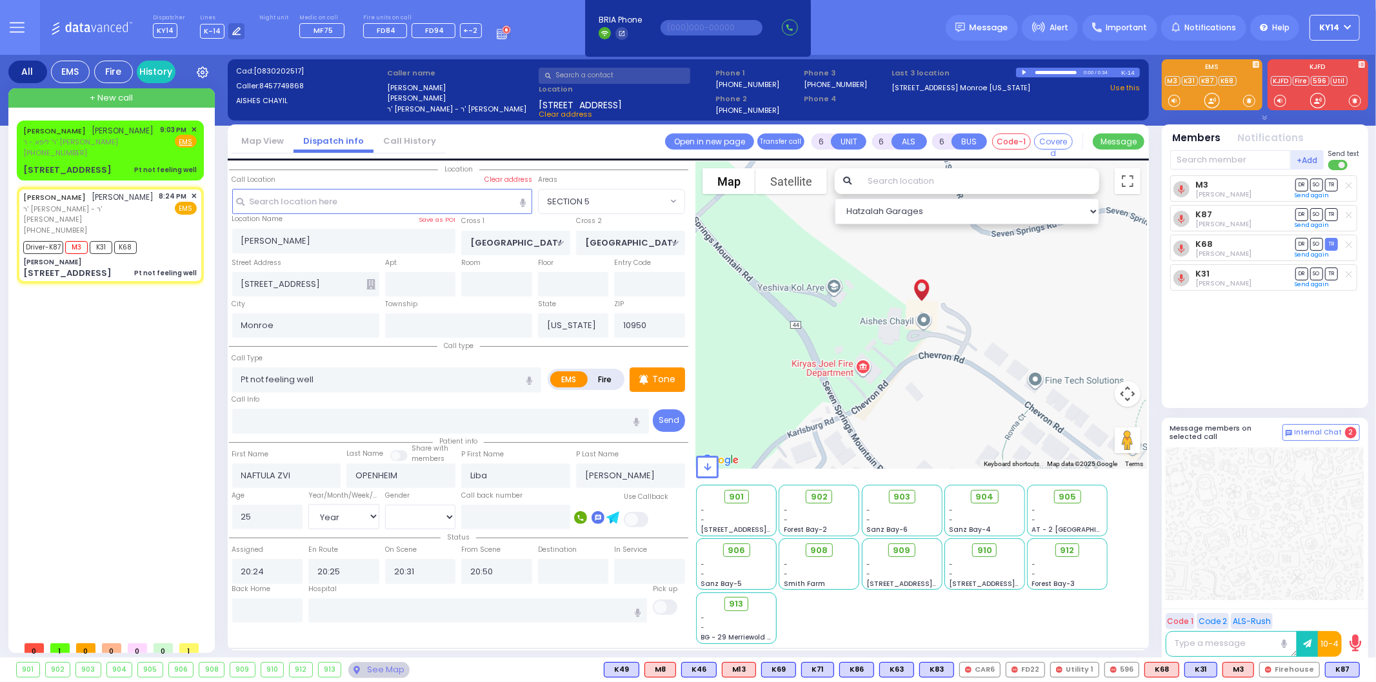
select select "Hatzalah Garages"
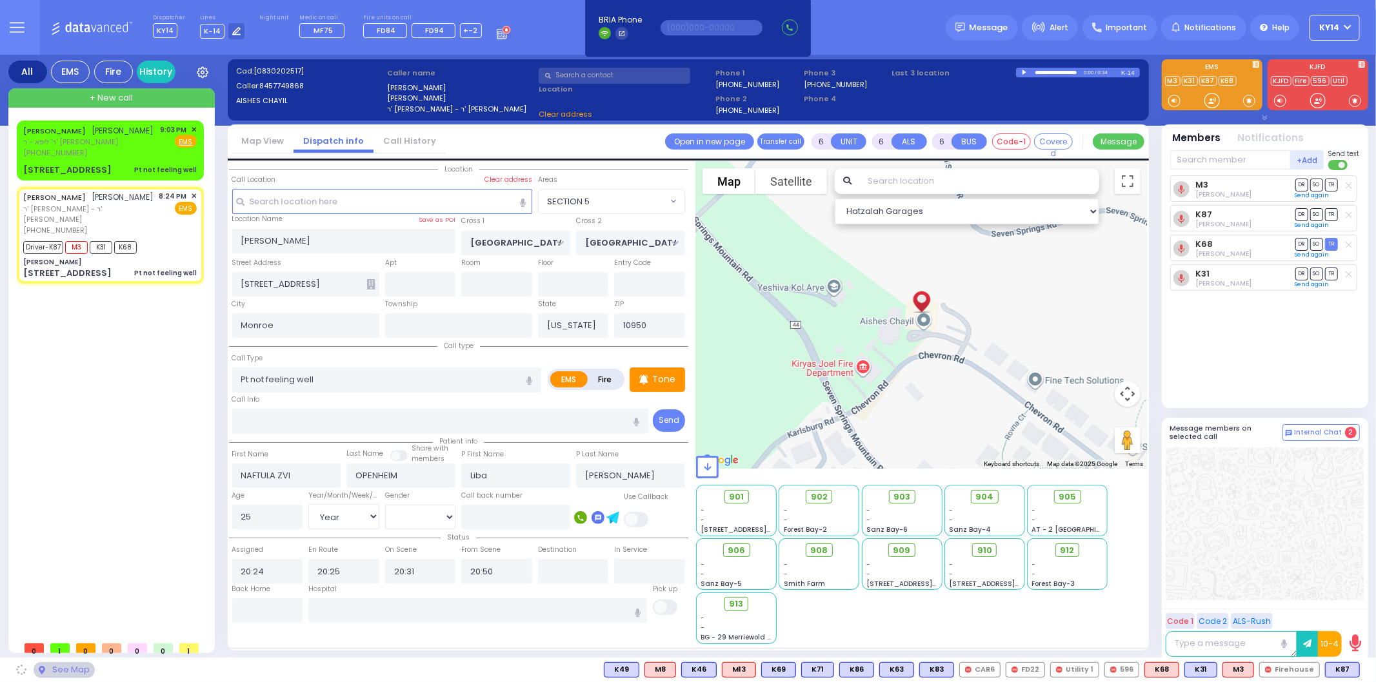
select select "SECTION 5"
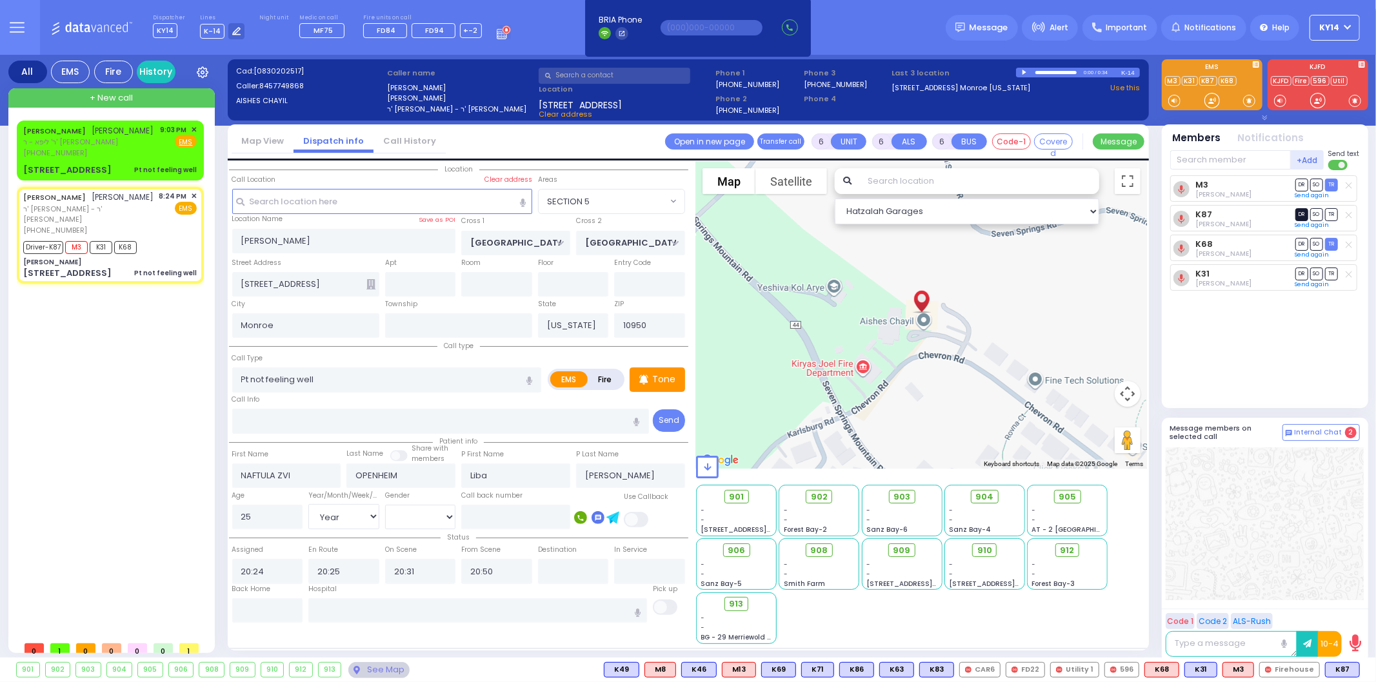
click at [1303, 216] on span "DR" at bounding box center [1301, 214] width 13 height 12
select select
radio input "true"
select select "Year"
select select "[DEMOGRAPHIC_DATA]"
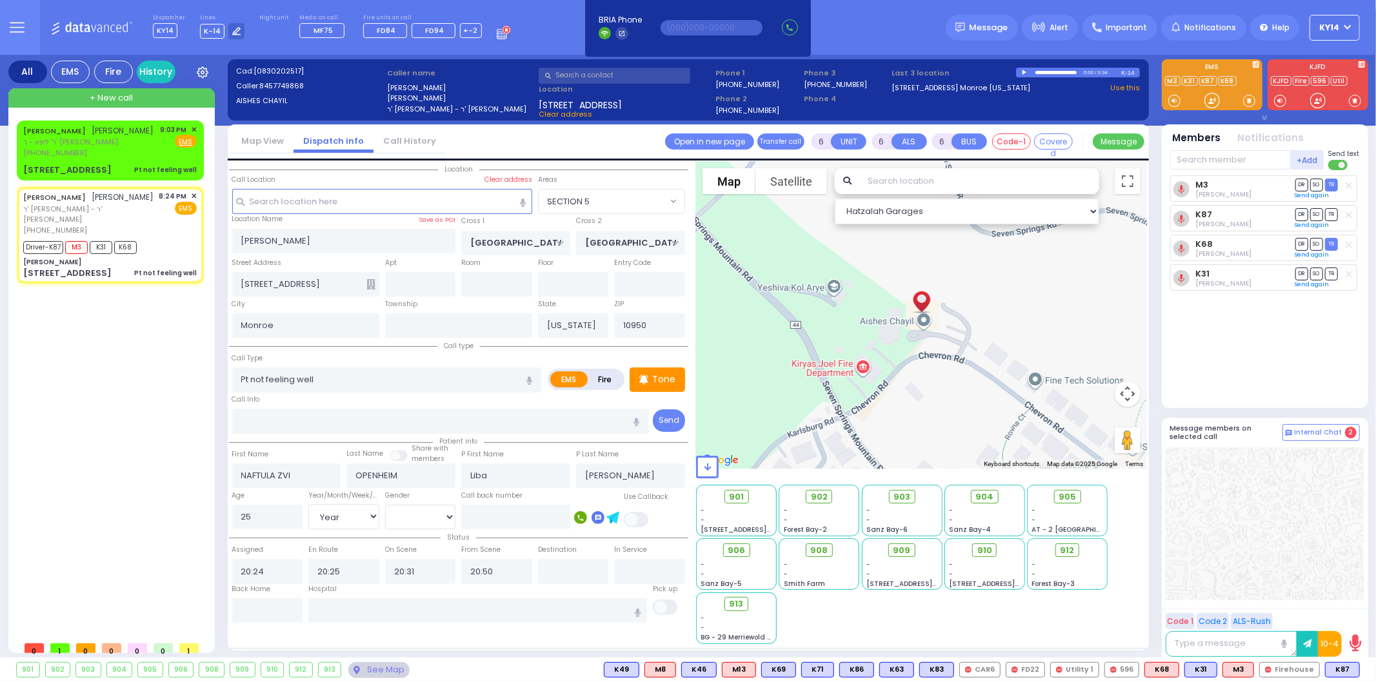
select select "Hatzalah Garages"
select select "SECTION 5"
click at [127, 130] on div "[PERSON_NAME] [PERSON_NAME] ר' ליפא - ר' [PERSON_NAME] [PHONE_NUMBER] 9:03 PM ✕…" at bounding box center [110, 141] width 174 height 34
type input "1"
type input "0"
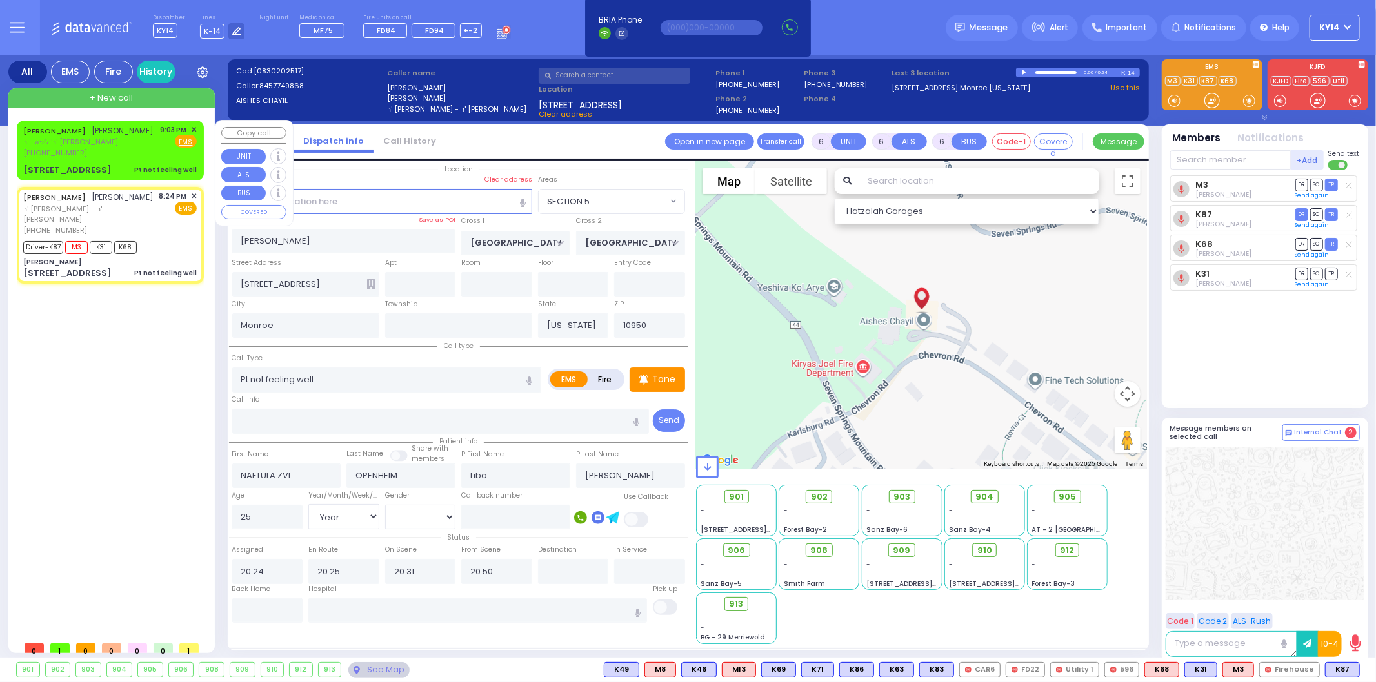
type input "1"
select select
radio input "true"
type input "PINCHUS"
type input "GROSS"
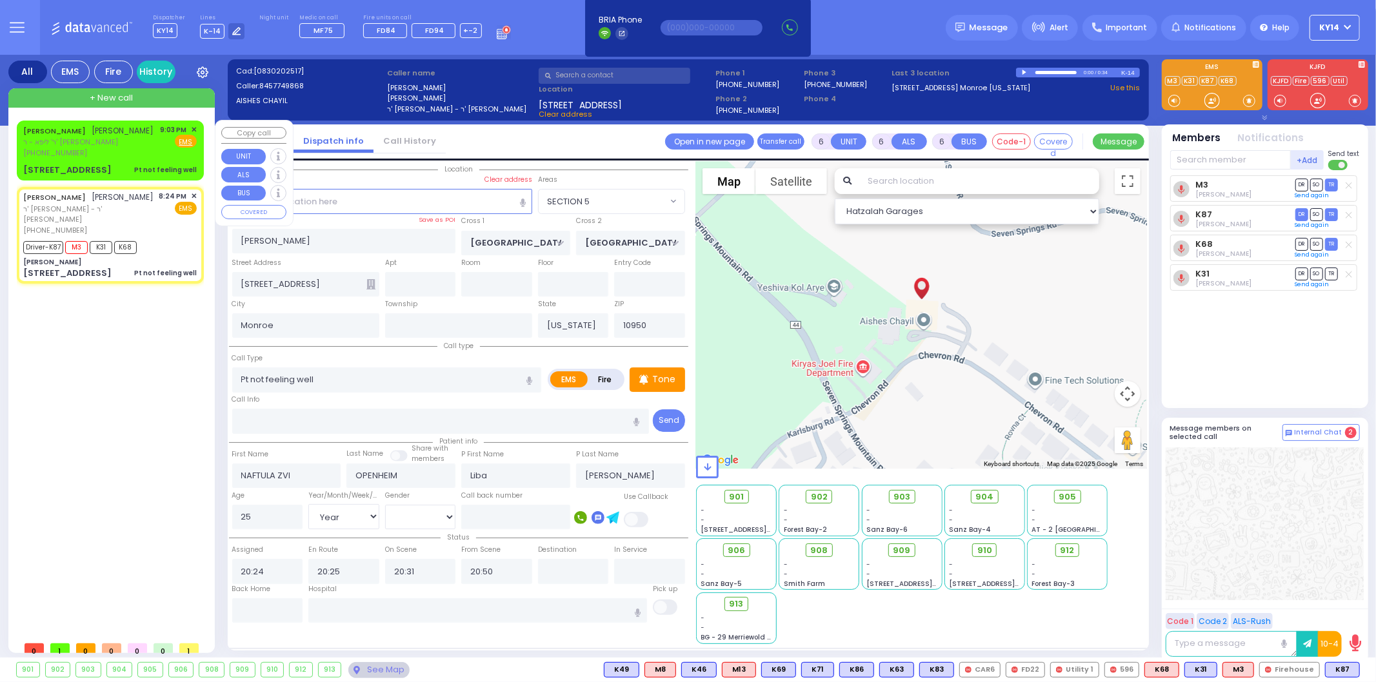
type input "55"
select select "Year"
select select "[DEMOGRAPHIC_DATA]"
type input "21:03"
select select "Hatzalah Garages"
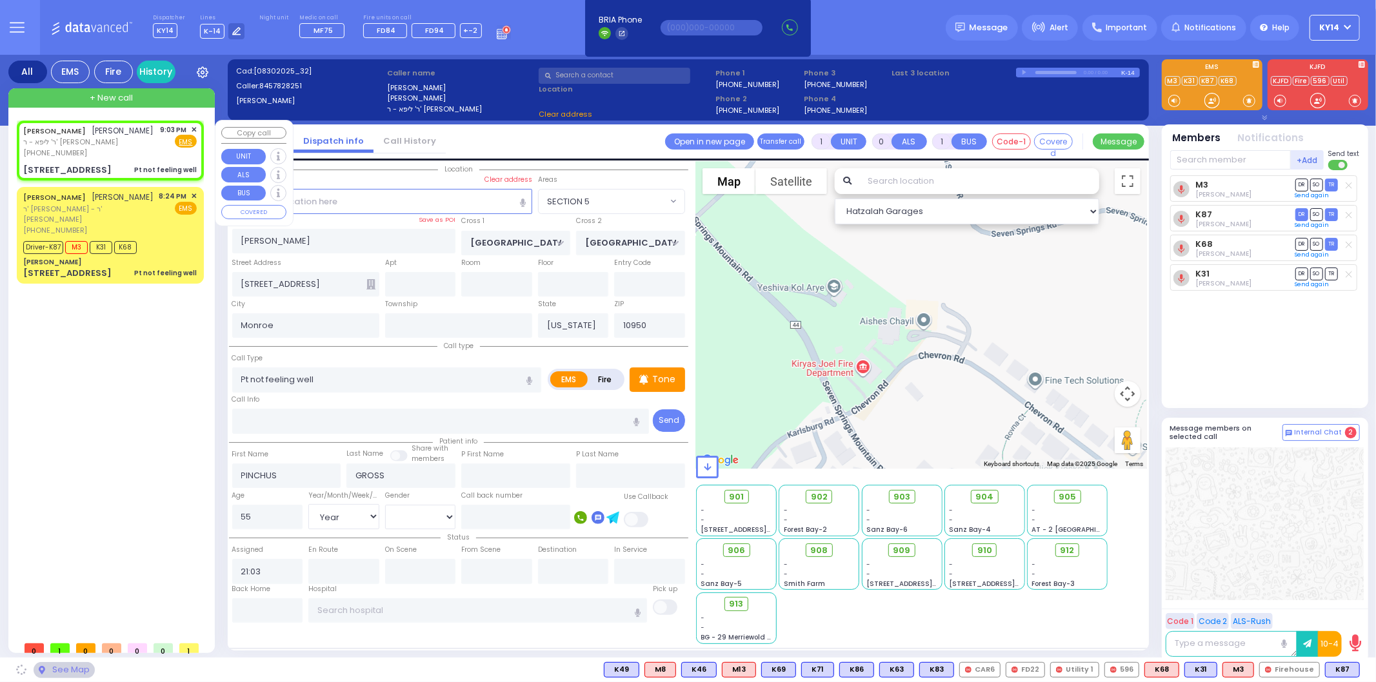
type input "RUZHIN RD"
type input "[STREET_ADDRESS]"
type input "301"
type input "[PERSON_NAME]"
select select "ATZEI TAMURIM"
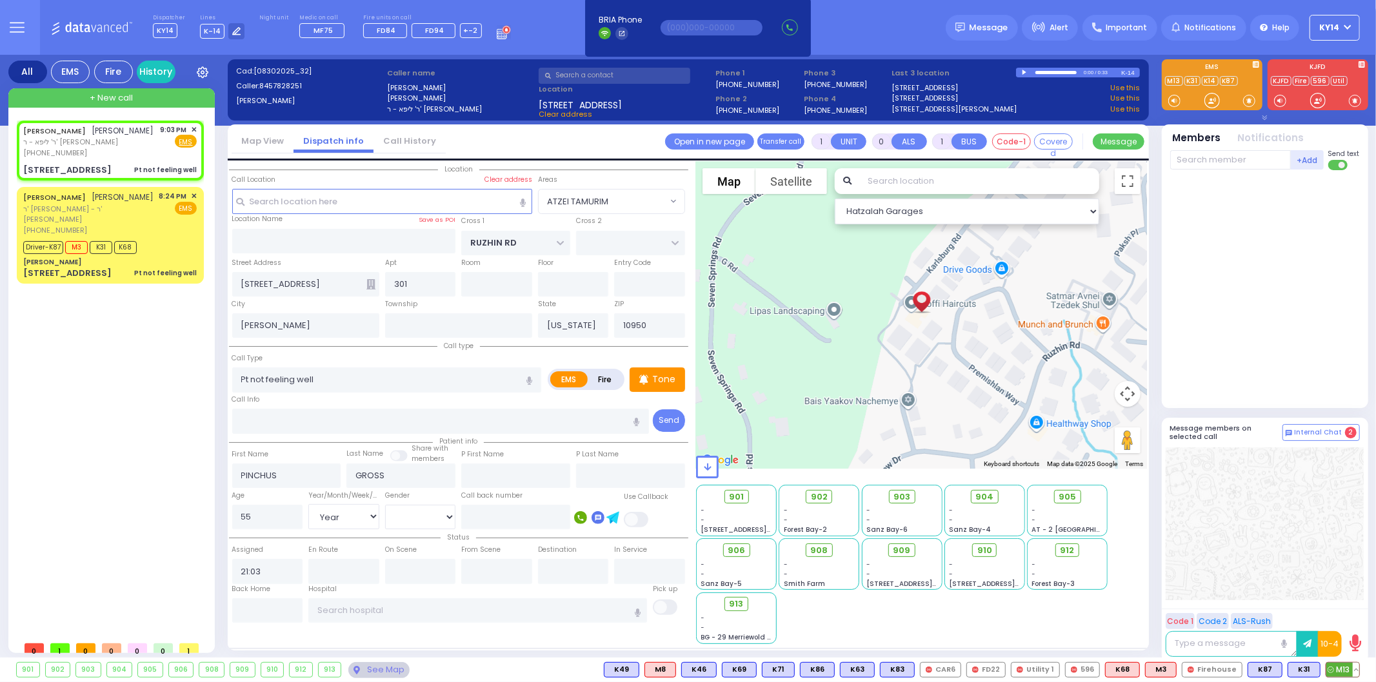
click at [1333, 668] on circle at bounding box center [1330, 670] width 6 height 6
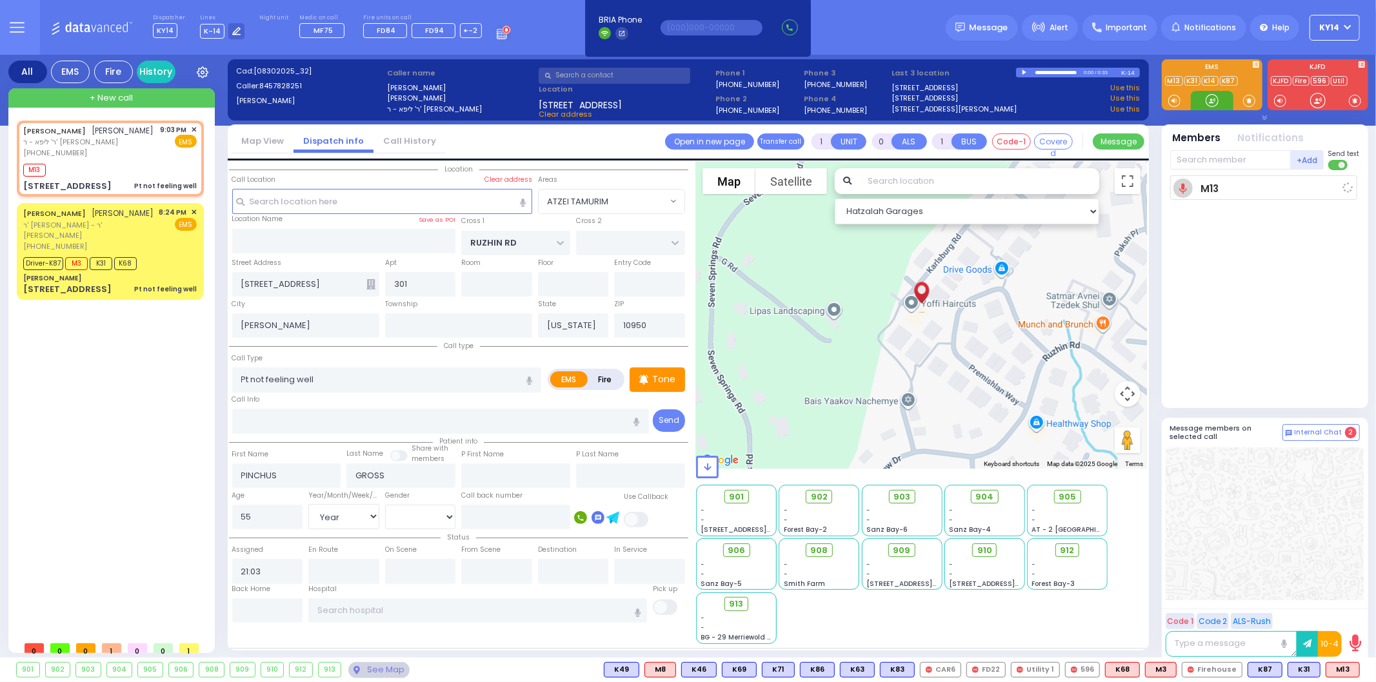
select select
radio input "true"
select select "Year"
select select "[DEMOGRAPHIC_DATA]"
type input "21:05"
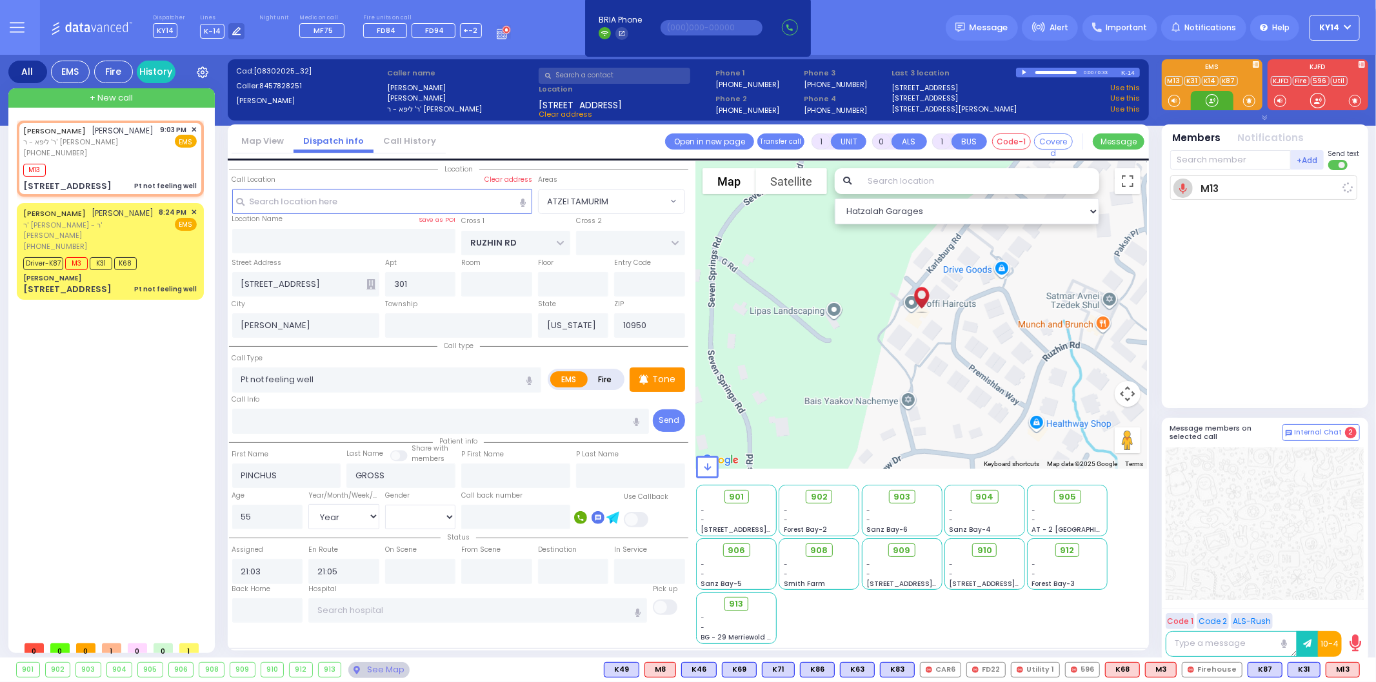
select select "Hatzalah Garages"
select select "ATZEI TAMURIM"
click at [1344, 674] on span "K31" at bounding box center [1343, 670] width 32 height 14
select select
radio input "true"
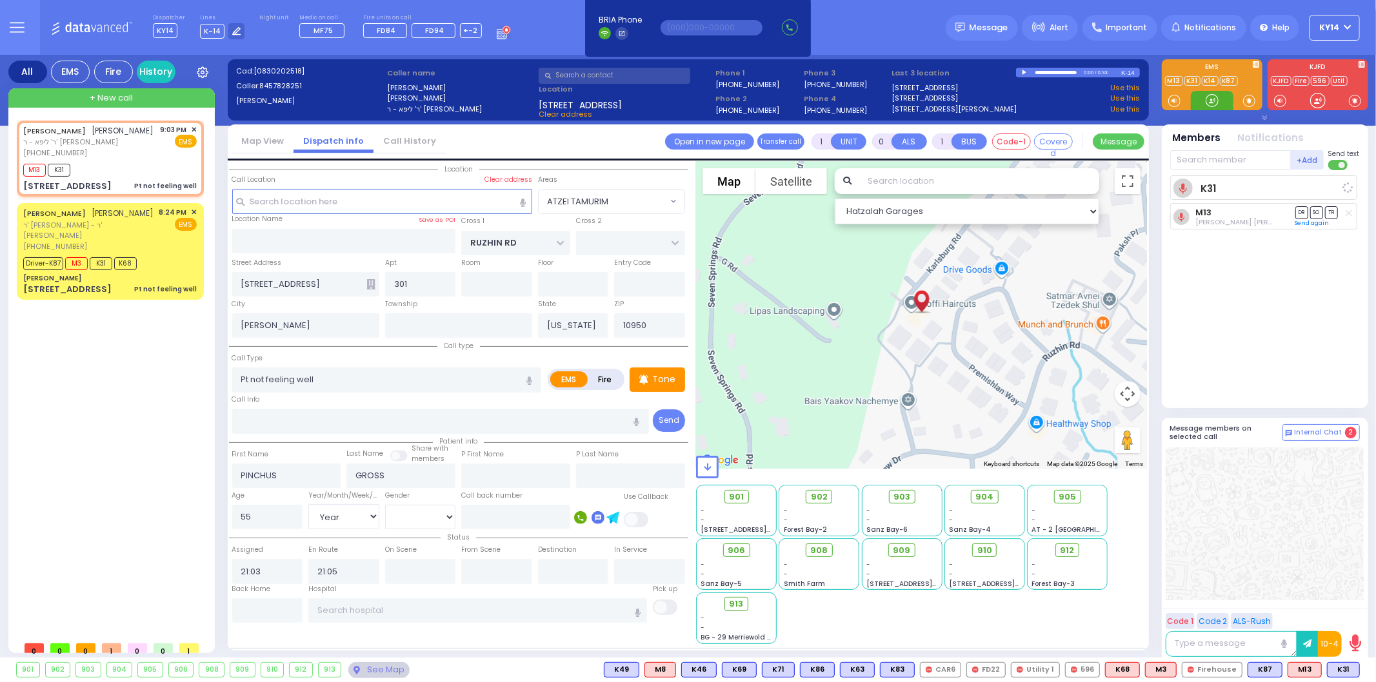
select select "Year"
select select "[DEMOGRAPHIC_DATA]"
select select "Hatzalah Garages"
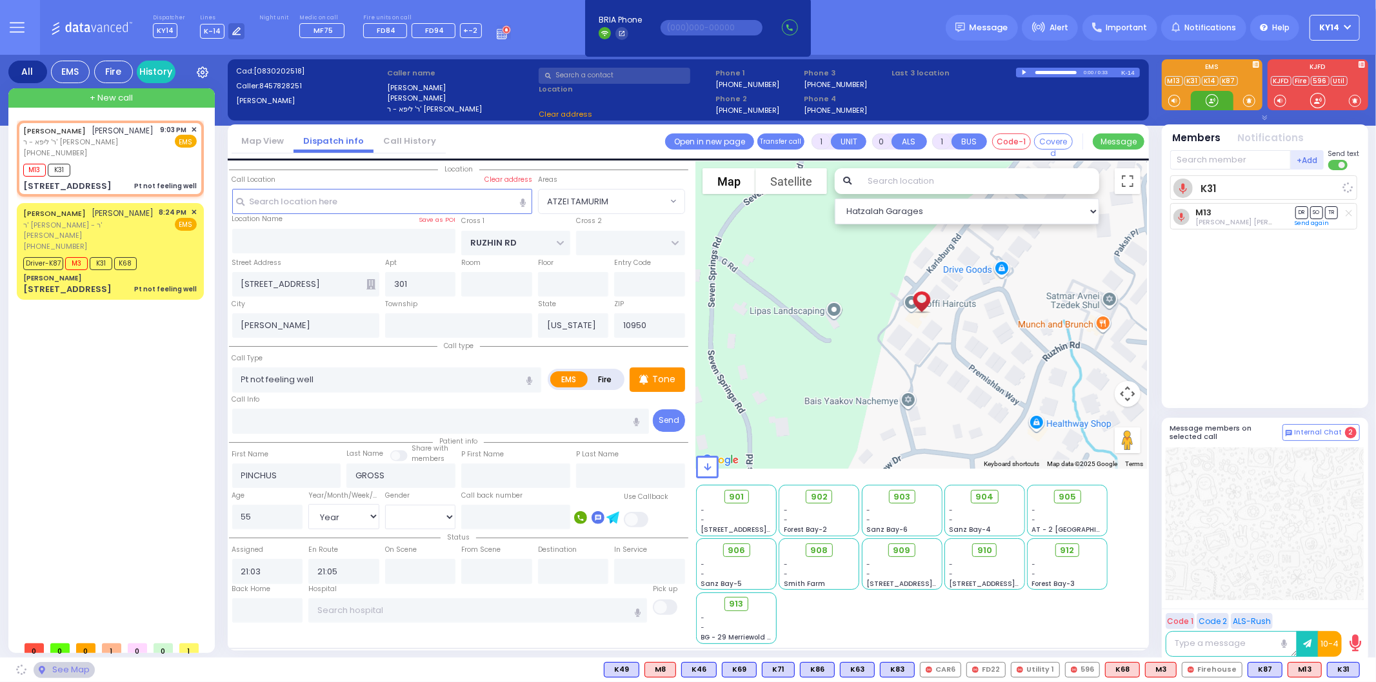
select select "ATZEI TAMURIM"
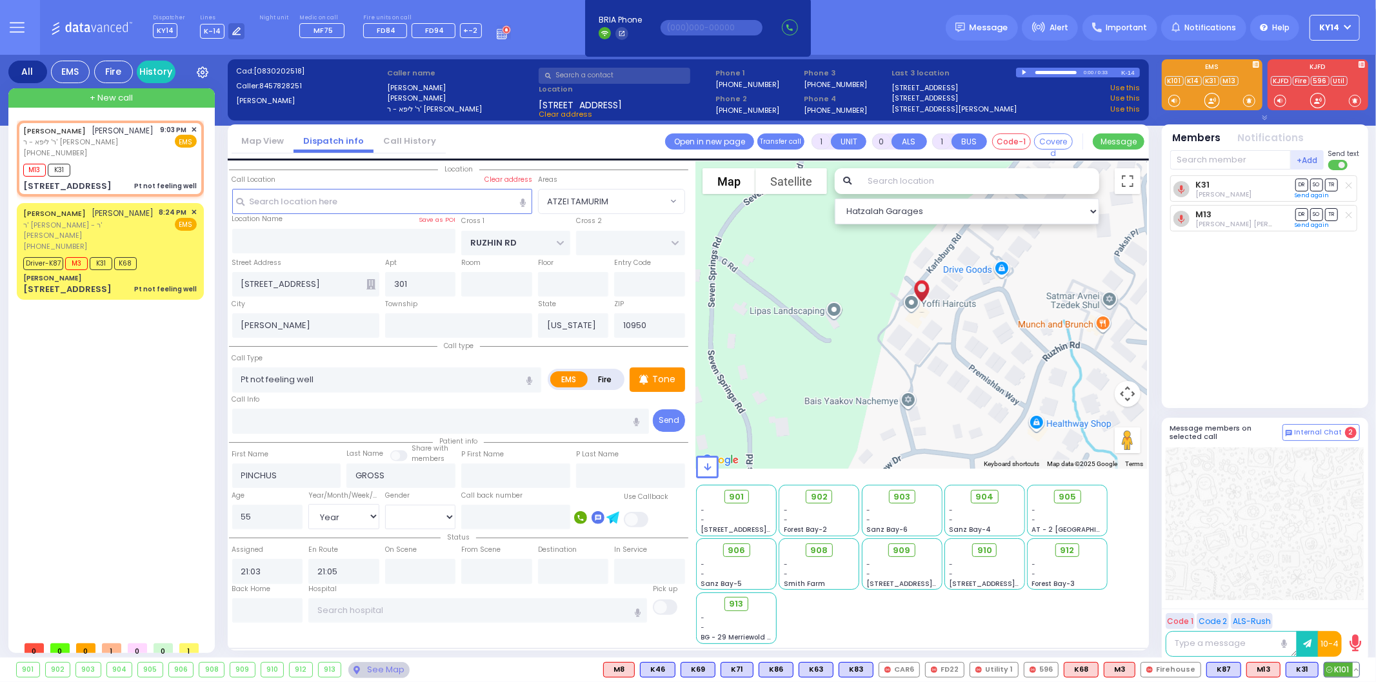
click at [1338, 668] on span "K101" at bounding box center [1341, 670] width 35 height 14
select select
radio input "true"
select select "Year"
select select "[DEMOGRAPHIC_DATA]"
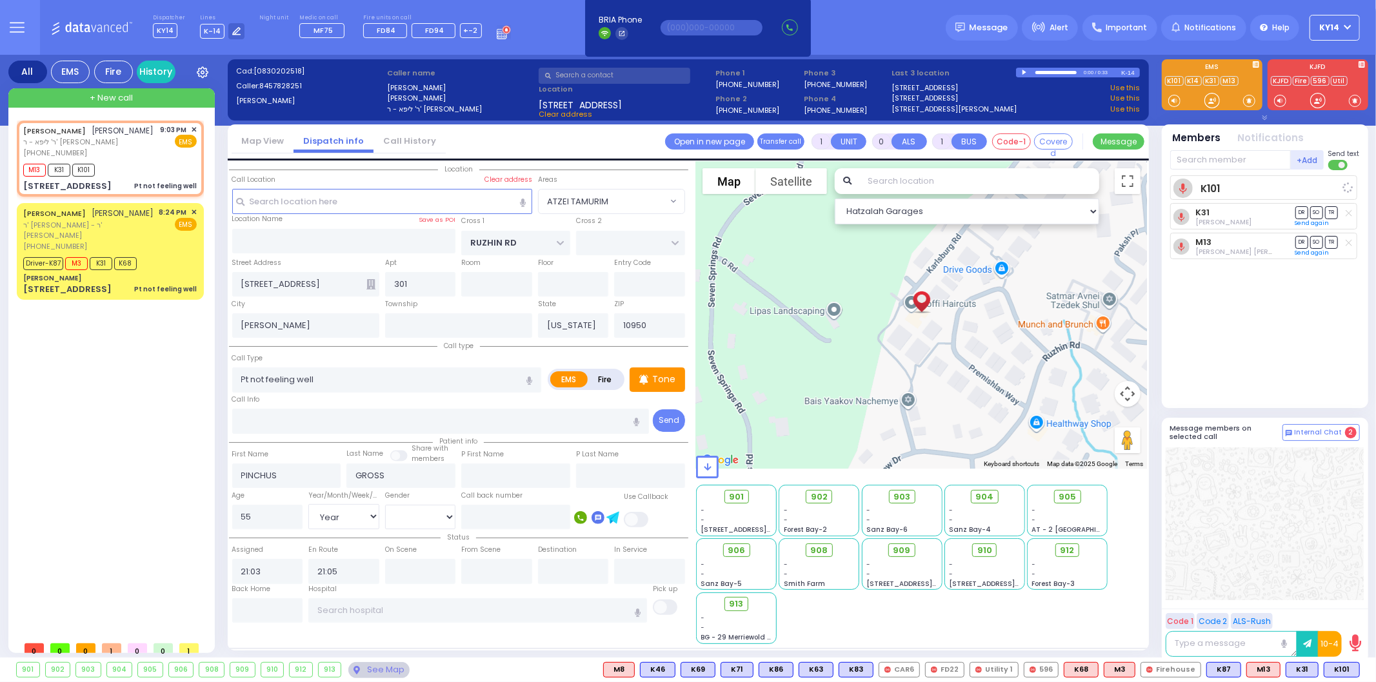
select select "Hatzalah Garages"
select select "ATZEI TAMURIM"
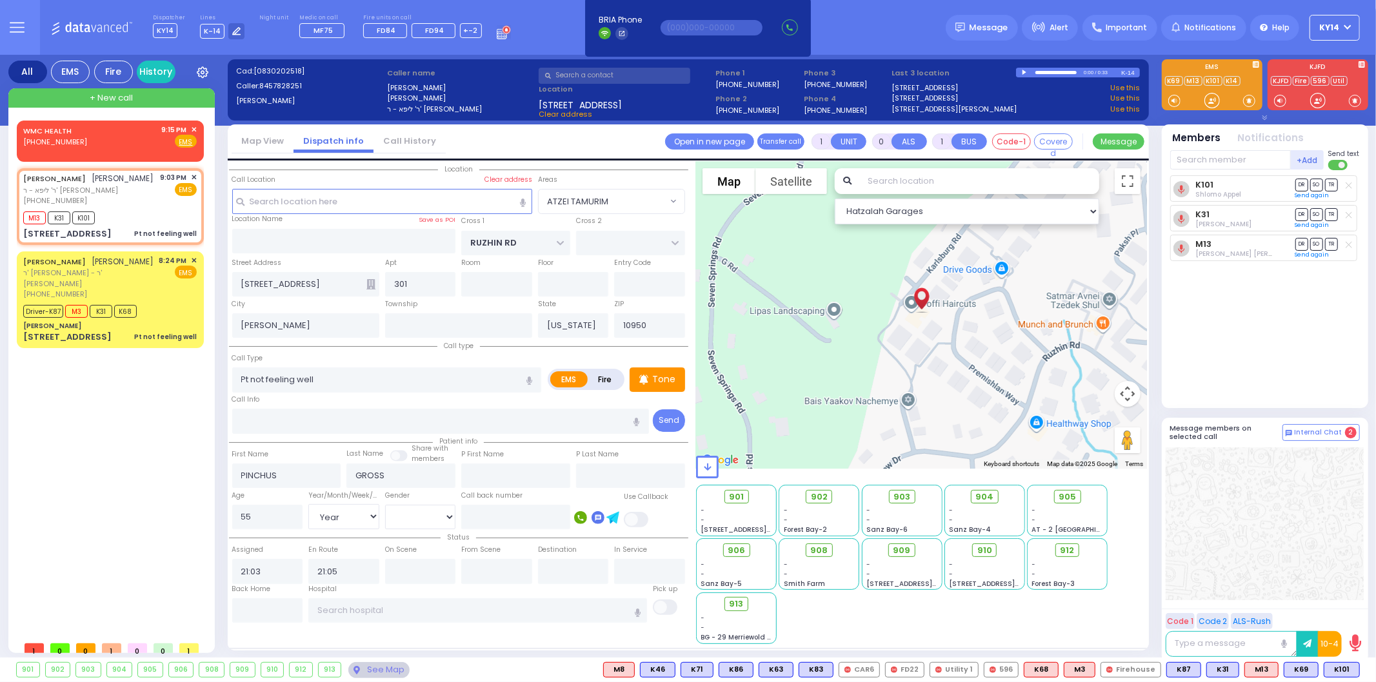
type input "6"
select select
radio input "true"
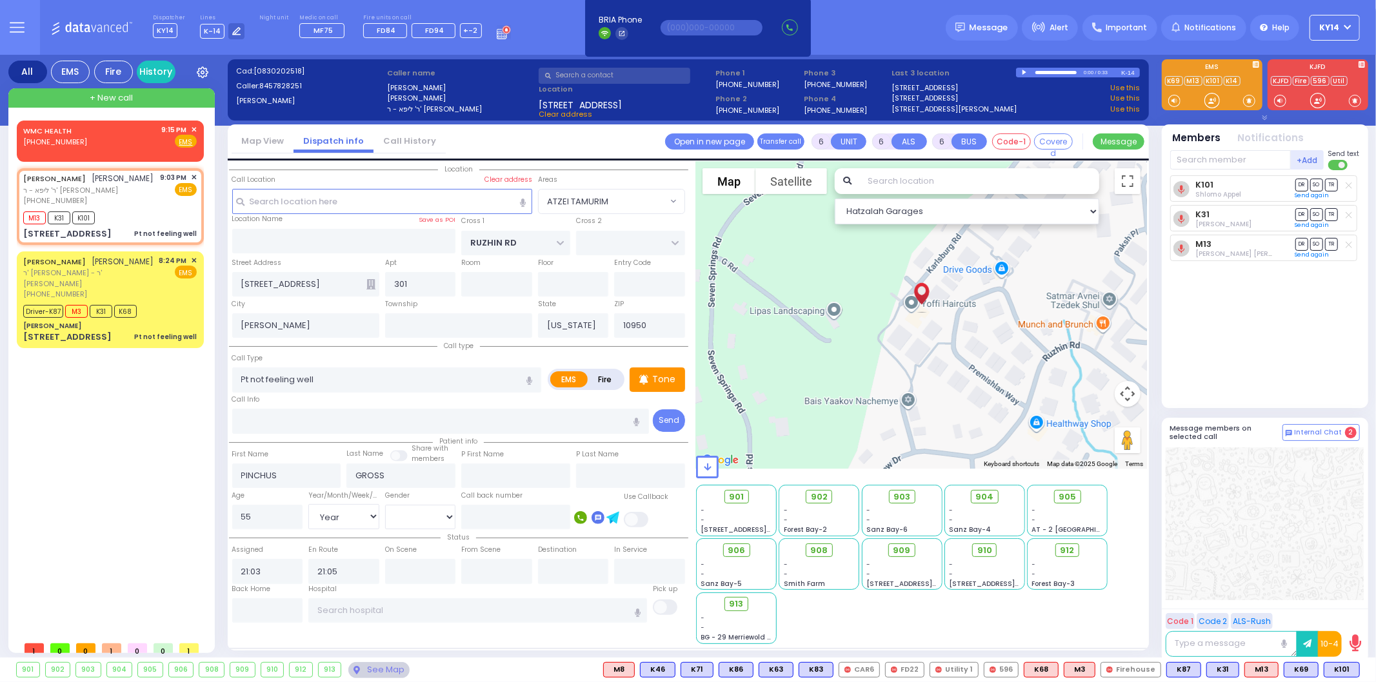
type input "Unknown"
select select "Year"
select select "[DEMOGRAPHIC_DATA]"
select select "Hatzalah Garages"
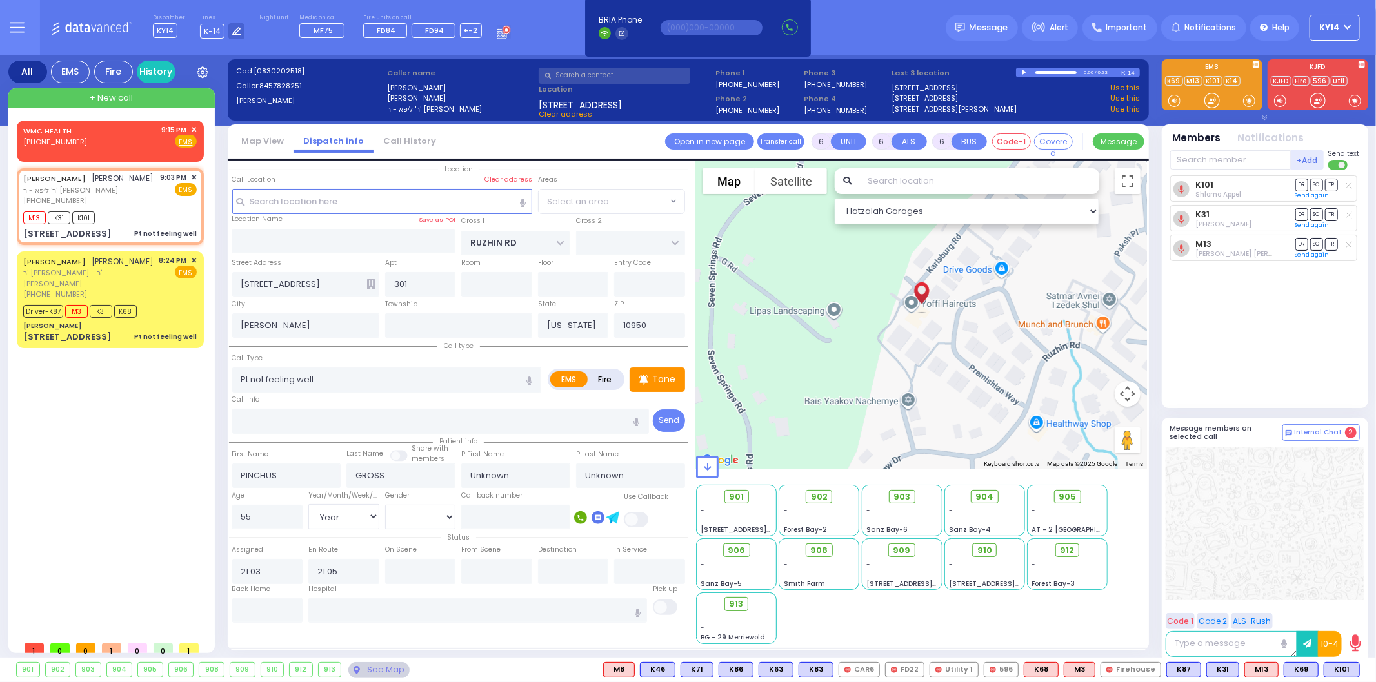
select select "ATZEI TAMURIM"
select select
radio input "true"
type input "Rose"
type input "[PERSON_NAME]"
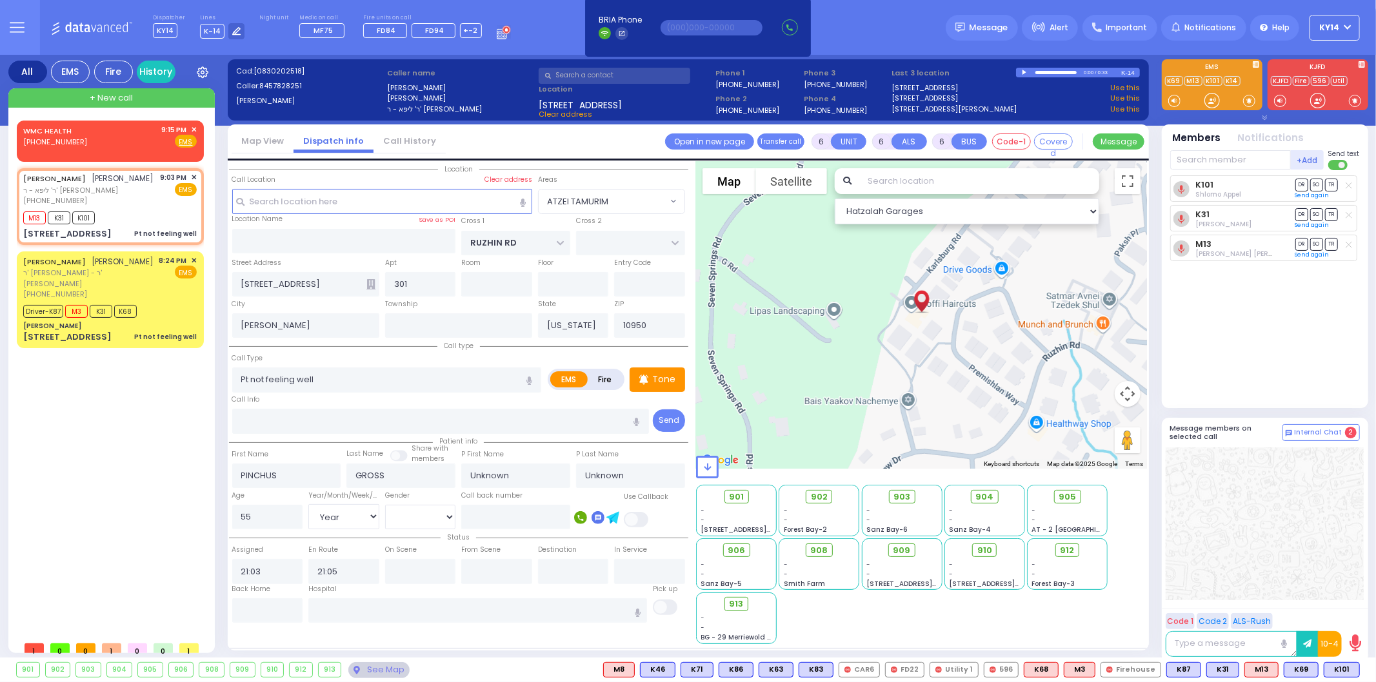
type input "59"
select select "Year"
select select "[DEMOGRAPHIC_DATA]"
select select "Hatzalah Garages"
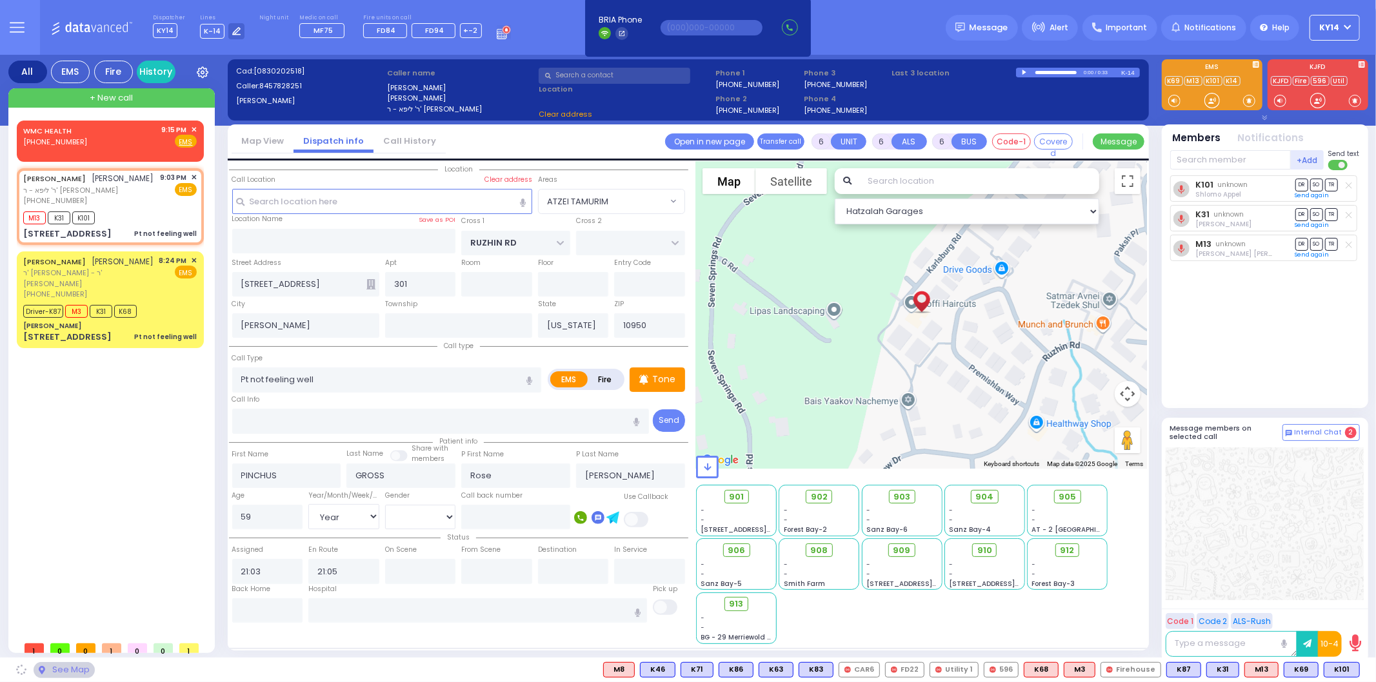
select select "ATZEI TAMURIM"
select select
radio input "true"
select select "Year"
select select "[DEMOGRAPHIC_DATA]"
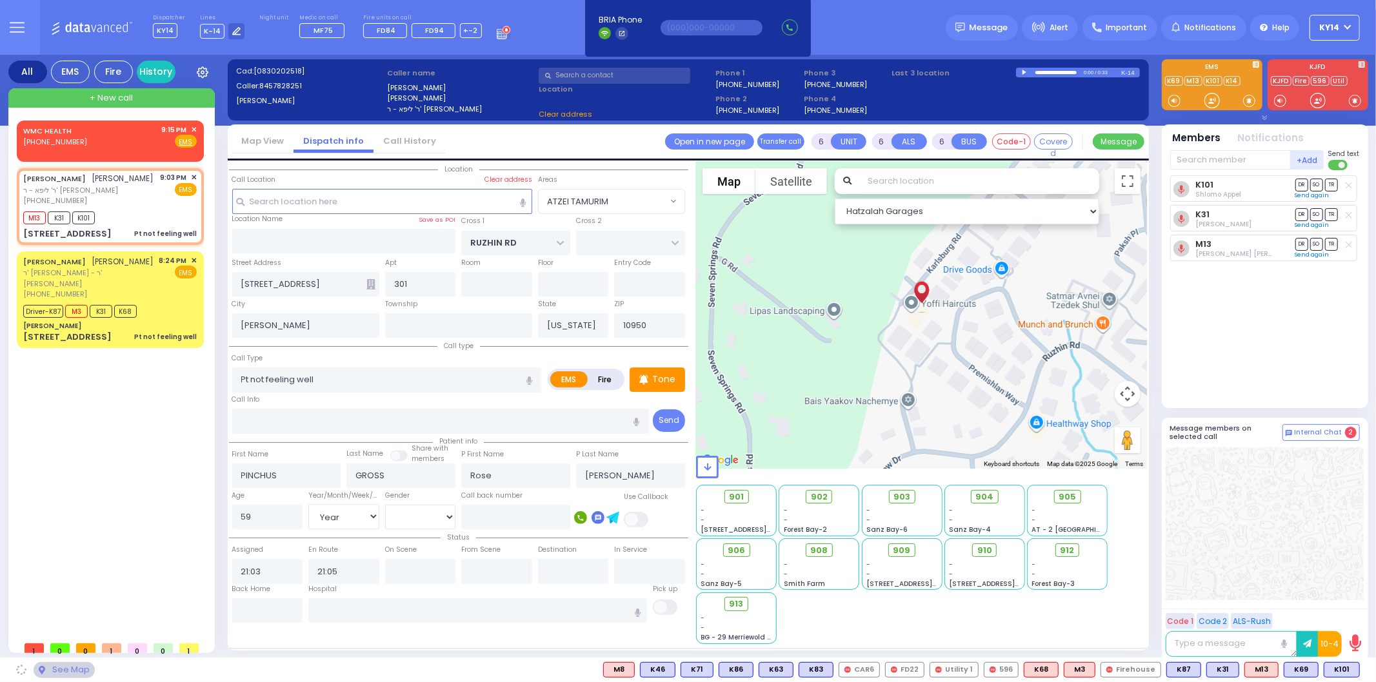
select select "Hatzalah Garages"
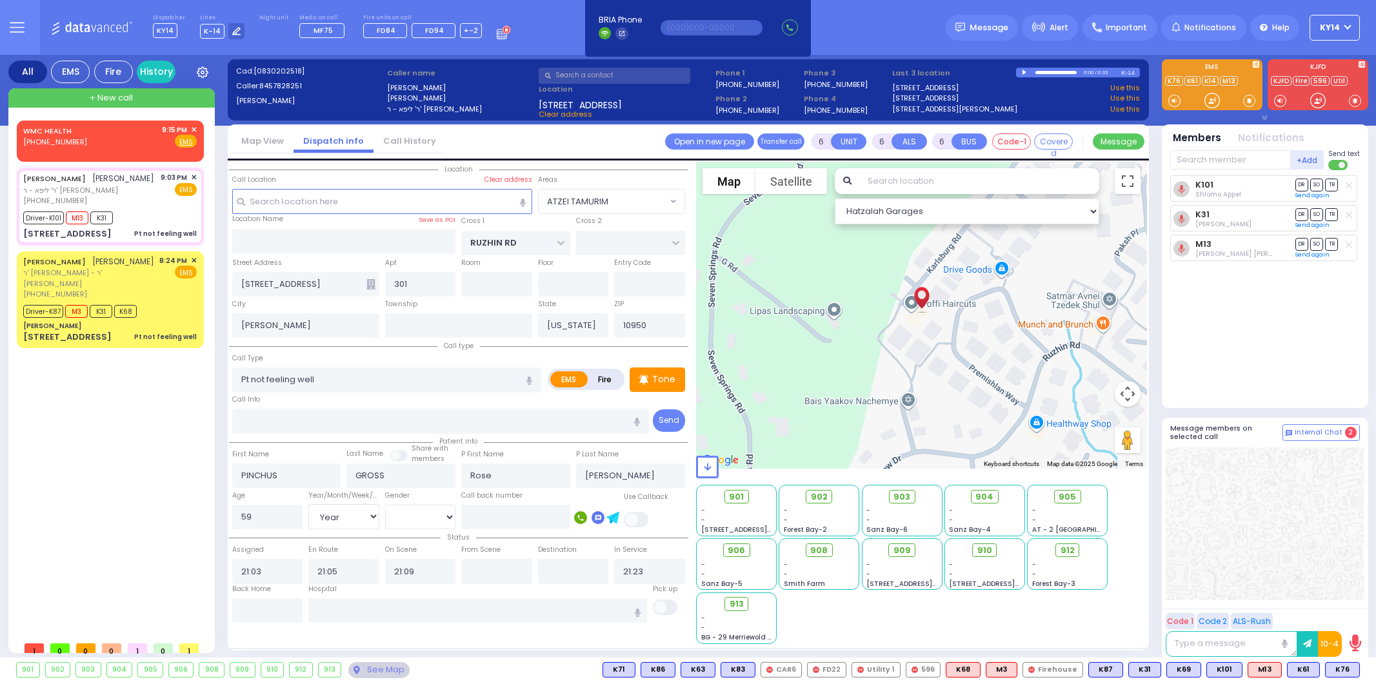
select select "ATZEI TAMURIM"
select select "Year"
select select "[DEMOGRAPHIC_DATA]"
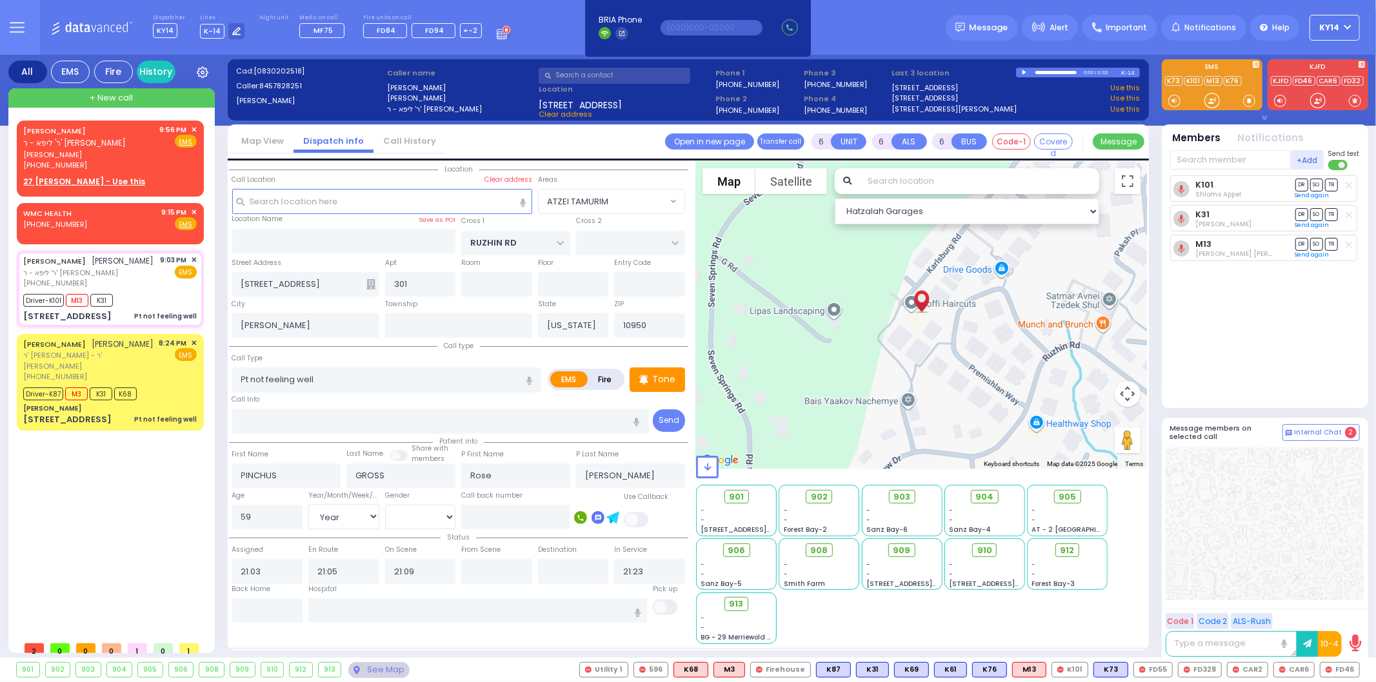
select select
radio input "true"
select select "Year"
select select "[DEMOGRAPHIC_DATA]"
radio input "true"
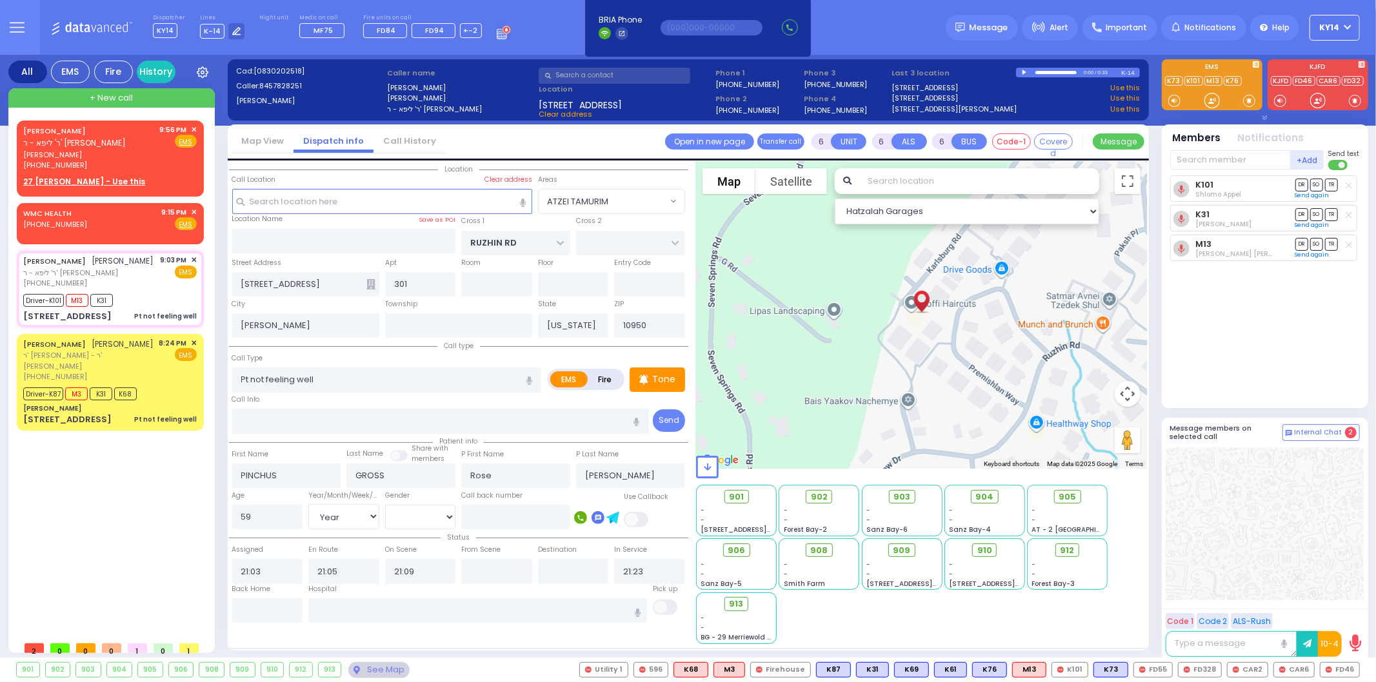
select select "Year"
select select "[DEMOGRAPHIC_DATA]"
select select "ATZEI TAMURIM"
select select "Hatzalah Garages"
select select
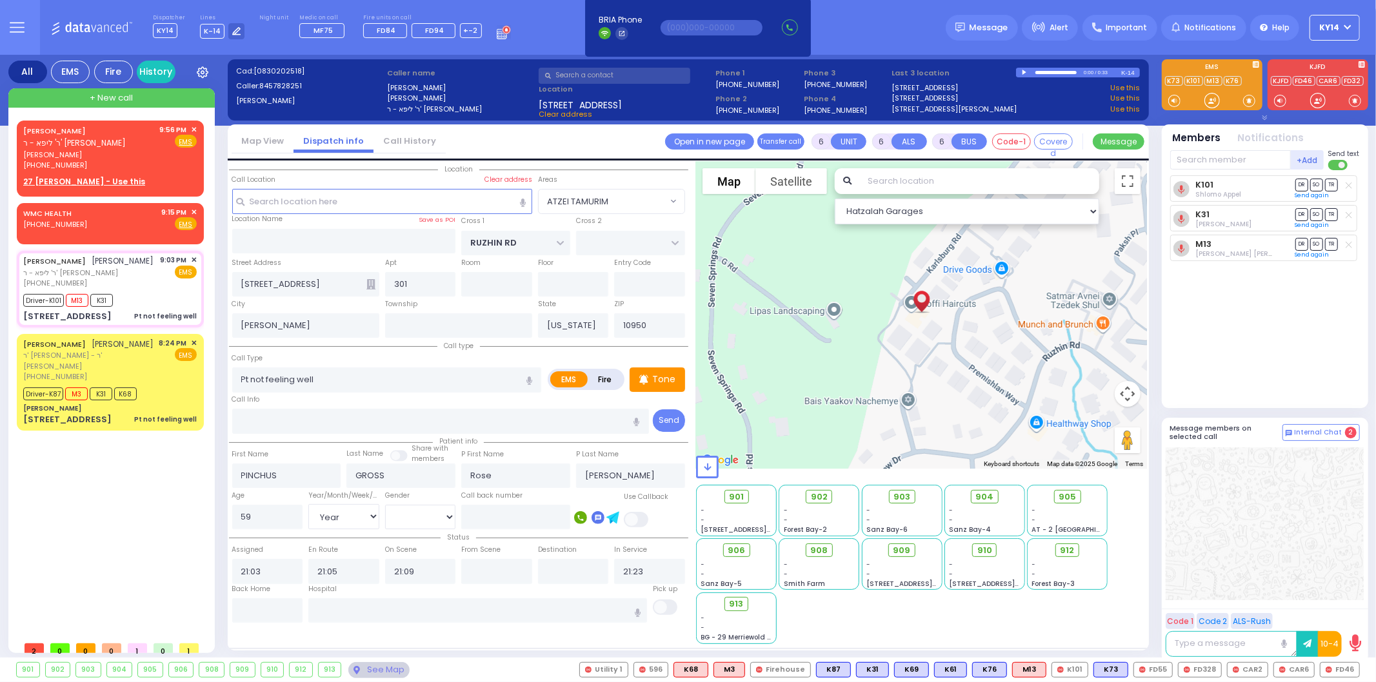
radio input "true"
select select "Year"
select select "[DEMOGRAPHIC_DATA]"
radio input "true"
select select "Year"
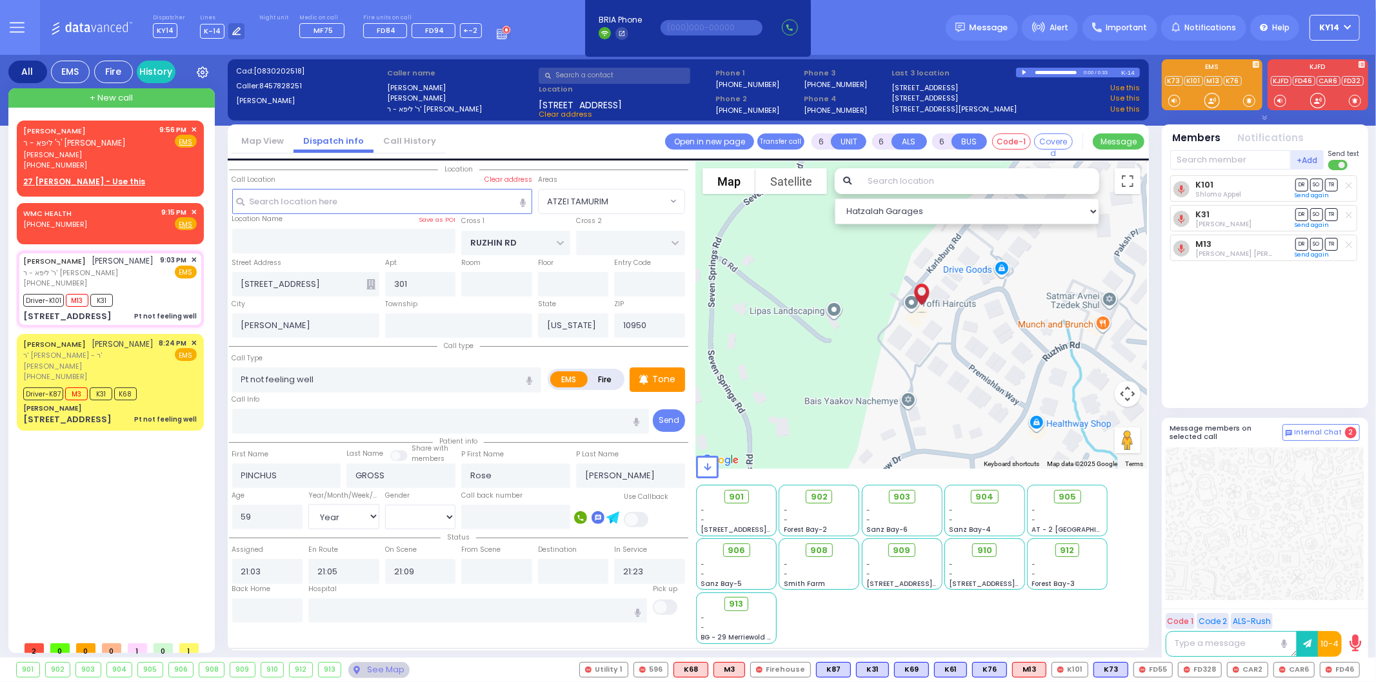
select select "[DEMOGRAPHIC_DATA]"
select select "ATZEI TAMURIM"
select select "Hatzalah Garages"
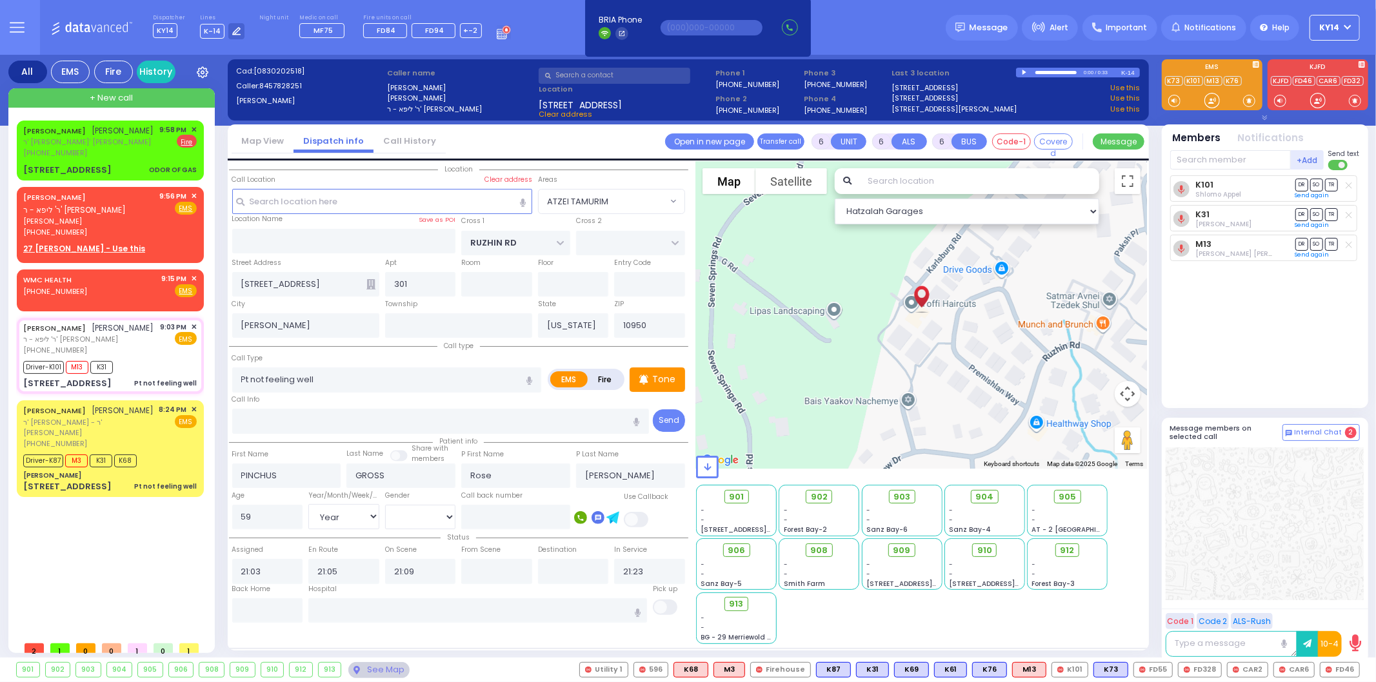
select select
radio input "true"
select select "Year"
select select "[DEMOGRAPHIC_DATA]"
radio input "true"
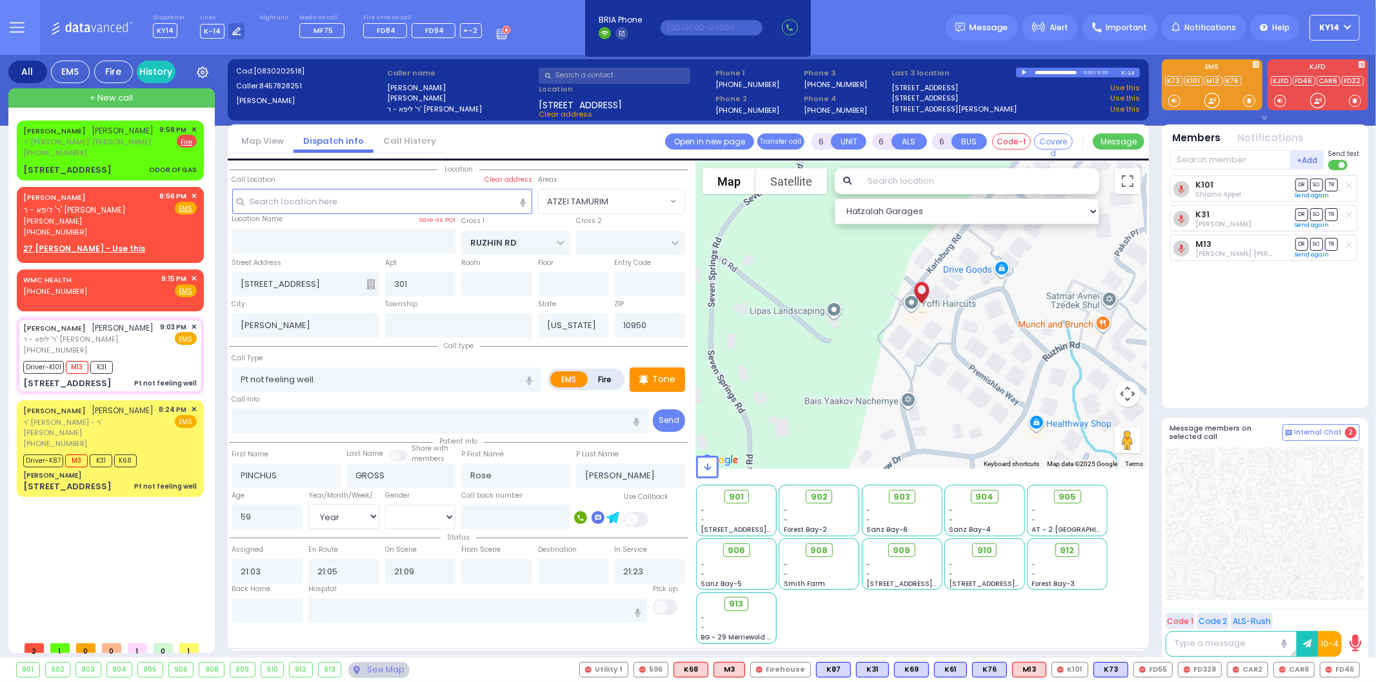
select select "Year"
select select "[DEMOGRAPHIC_DATA]"
radio input "true"
select select "Year"
select select "[DEMOGRAPHIC_DATA]"
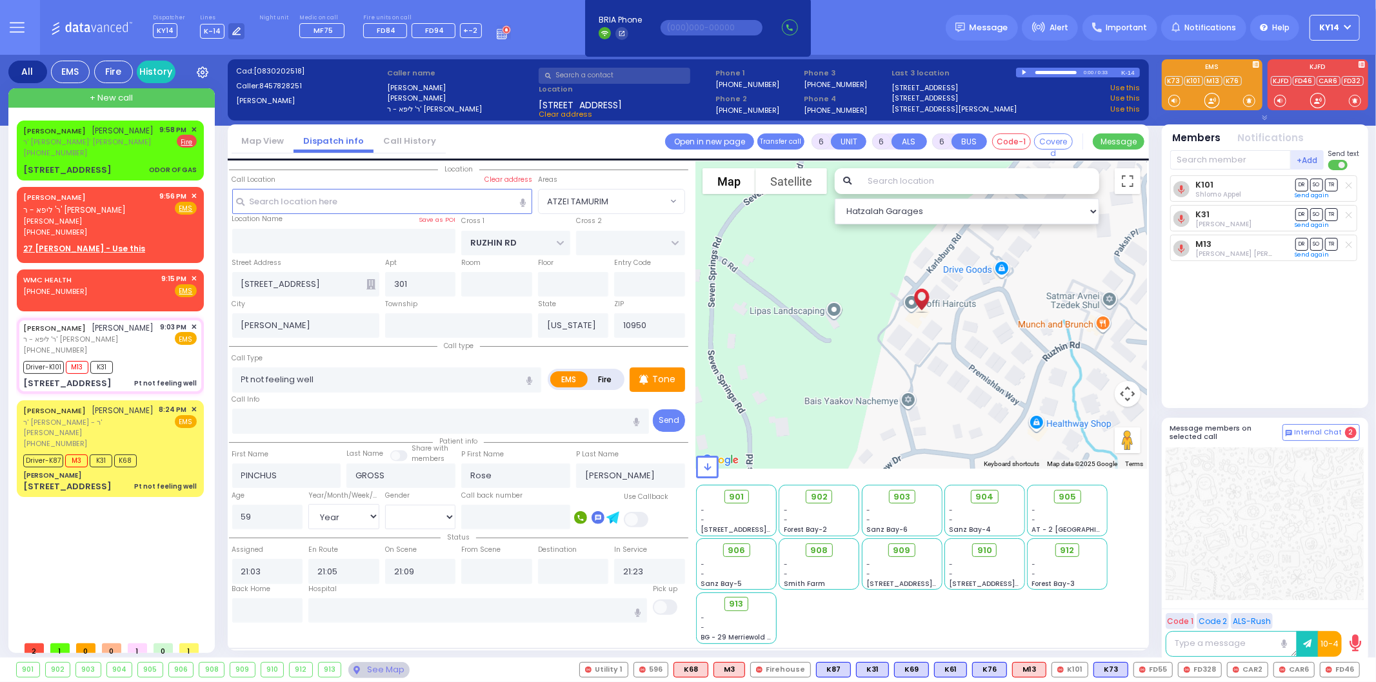
select select "ATZEI TAMURIM"
select select "Hatzalah Garages"
select select
radio input "true"
select select "Year"
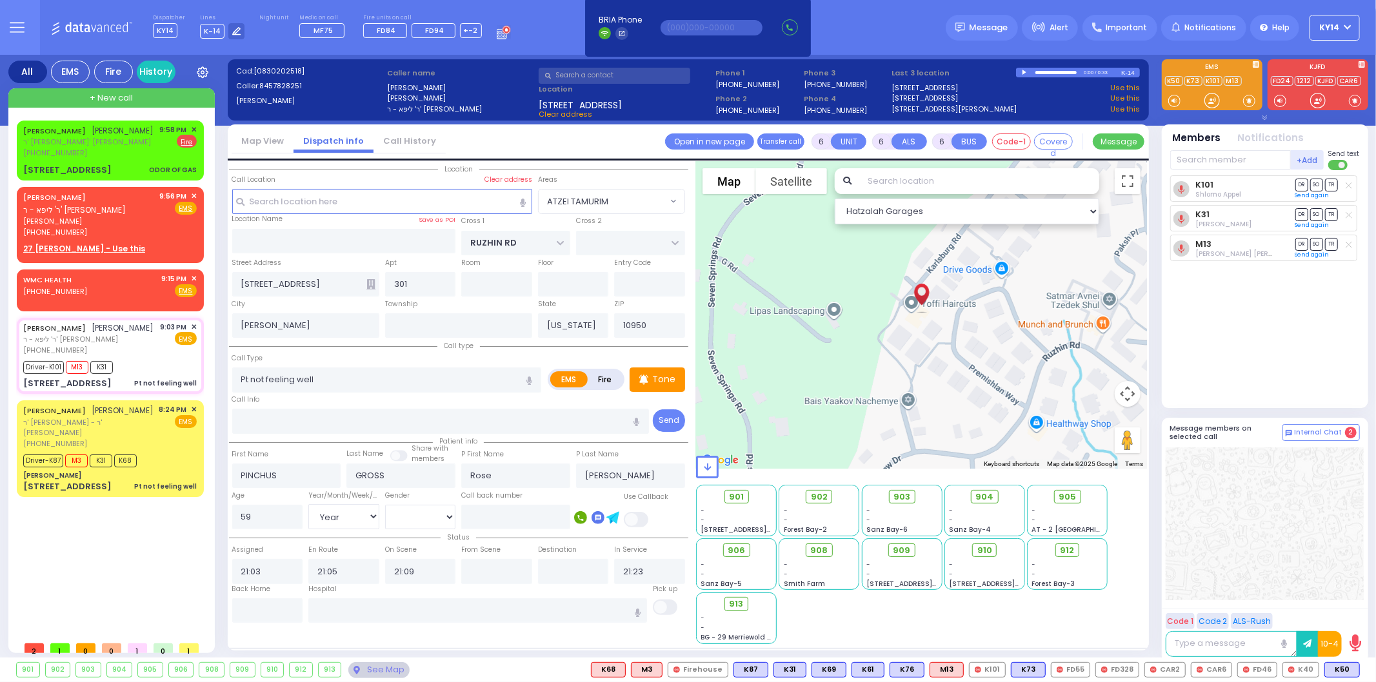
select select "[DEMOGRAPHIC_DATA]"
select select "ATZEI TAMURIM"
select select "Hatzalah Garages"
